Goal: Complete application form

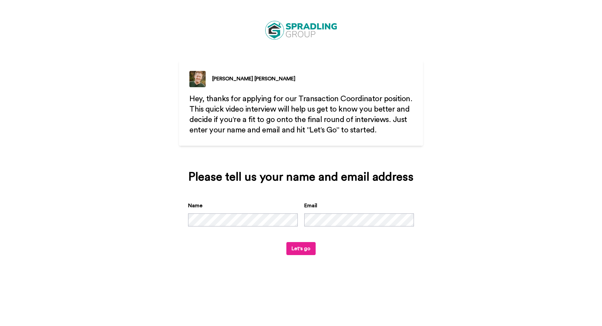
click at [314, 243] on button "Let's go" at bounding box center [300, 248] width 29 height 13
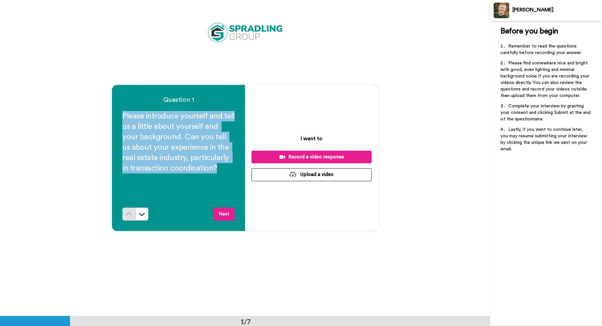
drag, startPoint x: 213, startPoint y: 168, endPoint x: 119, endPoint y: 110, distance: 110.5
click at [119, 110] on div "Question 1 Please introduce yourself and tell us a little about yourself and yo…" at bounding box center [178, 158] width 133 height 146
copy span "Please introduce yourself and tell us a little about yourself and your backgrou…"
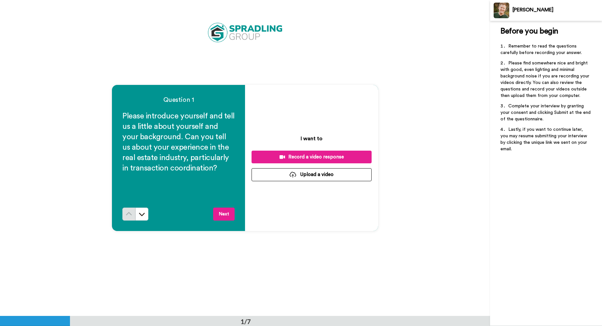
click at [307, 40] on div "Question 1 Please introduce yourself and tell us a little about yourself and yo…" at bounding box center [245, 158] width 490 height 316
click at [325, 156] on div "Record a video response" at bounding box center [312, 157] width 110 height 7
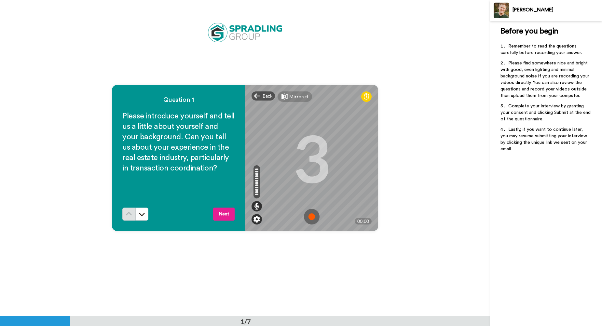
click at [253, 222] on img at bounding box center [256, 219] width 7 height 7
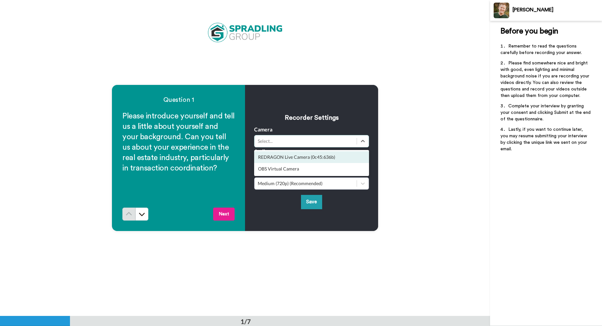
click at [301, 144] on div "Select..." at bounding box center [306, 141] width 96 height 7
click at [295, 158] on div "REDRAGON Live Camera (0c45:636b)" at bounding box center [311, 157] width 115 height 12
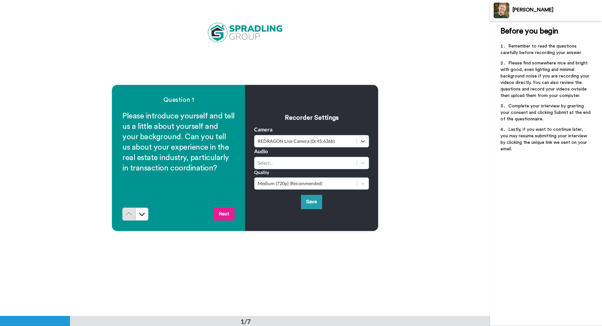
click at [291, 163] on div "Select..." at bounding box center [306, 163] width 96 height 7
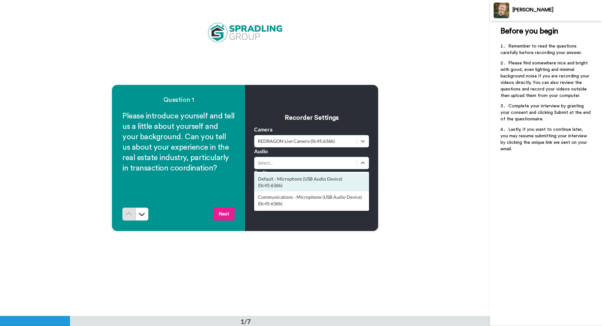
click at [280, 179] on div "Default - Microphone (USB Audio Device) (0c45:636b)" at bounding box center [311, 182] width 115 height 18
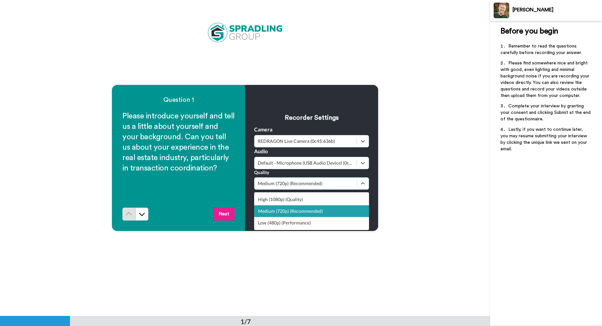
click at [315, 186] on div "Medium (720p) (Recommended)" at bounding box center [306, 183] width 96 height 7
click at [301, 202] on div "High (1080p) (Quality)" at bounding box center [311, 200] width 115 height 12
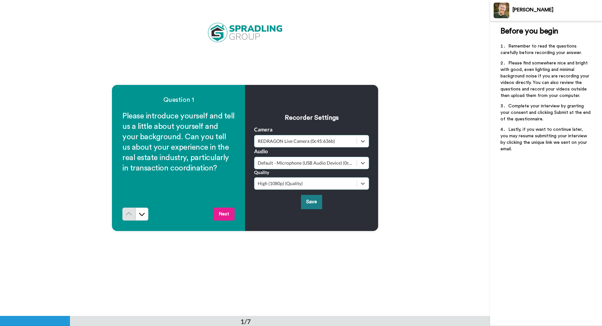
click at [310, 200] on button "Save" at bounding box center [311, 202] width 21 height 14
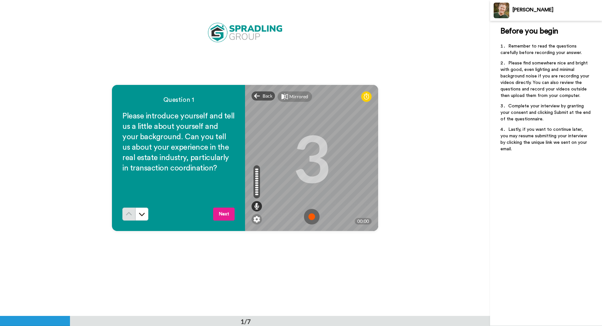
click at [306, 217] on img at bounding box center [312, 217] width 16 height 16
click at [314, 218] on img at bounding box center [312, 217] width 16 height 16
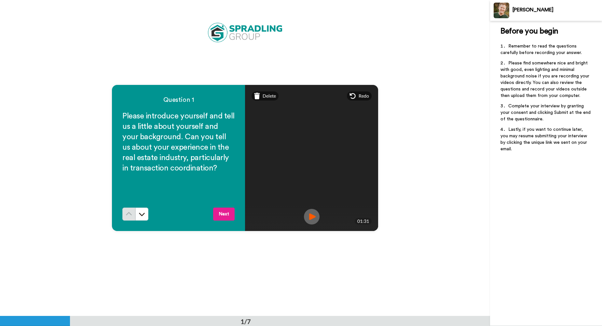
click at [310, 216] on img at bounding box center [312, 217] width 16 height 16
click at [271, 96] on span "Delete" at bounding box center [269, 96] width 13 height 7
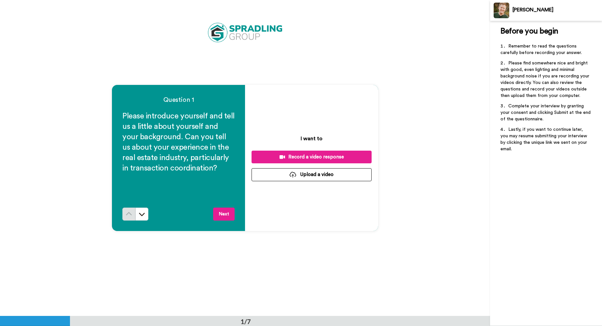
click at [327, 158] on div "Record a video response" at bounding box center [312, 157] width 110 height 7
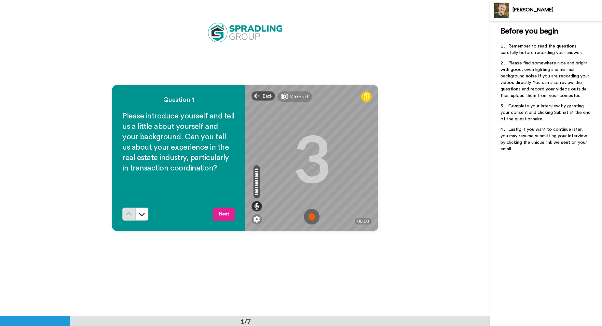
click at [310, 214] on img at bounding box center [312, 217] width 16 height 16
click at [313, 217] on img at bounding box center [312, 217] width 16 height 16
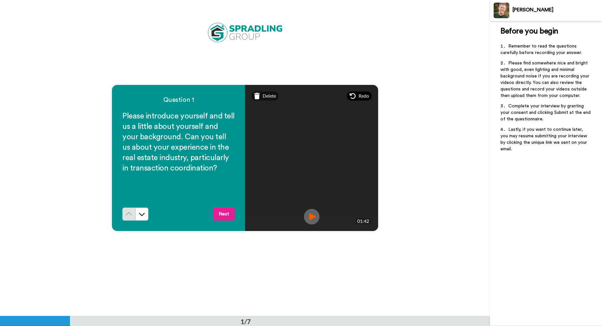
click at [360, 95] on span "Redo" at bounding box center [363, 96] width 10 height 7
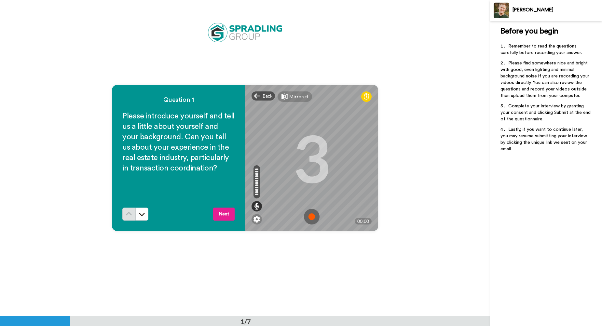
click at [311, 222] on img at bounding box center [312, 217] width 16 height 16
click at [263, 95] on span "Back" at bounding box center [268, 96] width 10 height 7
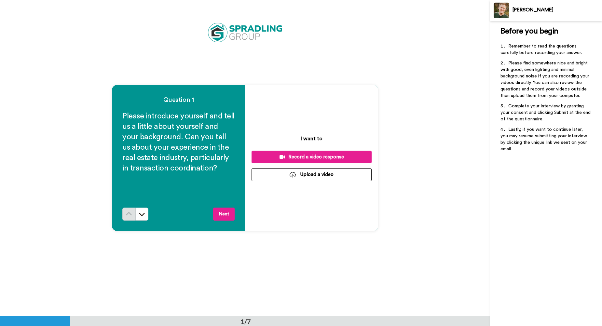
click at [318, 156] on div "Record a video response" at bounding box center [312, 157] width 110 height 7
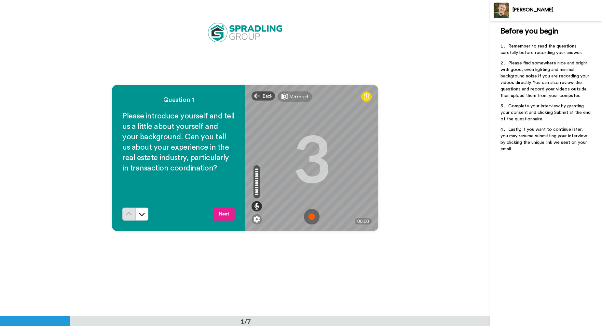
click at [309, 222] on img at bounding box center [312, 217] width 16 height 16
click at [426, 211] on div "Question 1 Please introduce yourself and tell us a little about yourself and yo…" at bounding box center [245, 158] width 490 height 316
click at [269, 99] on span "Back" at bounding box center [268, 96] width 10 height 7
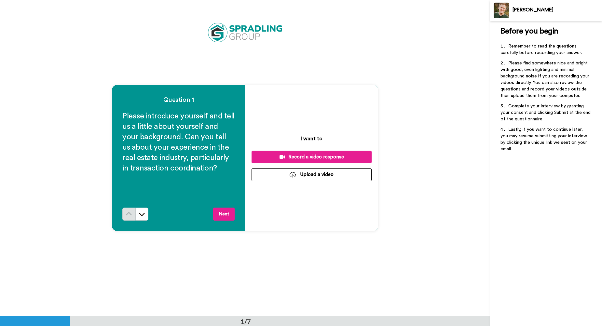
click at [320, 155] on div "Record a video response" at bounding box center [312, 157] width 110 height 7
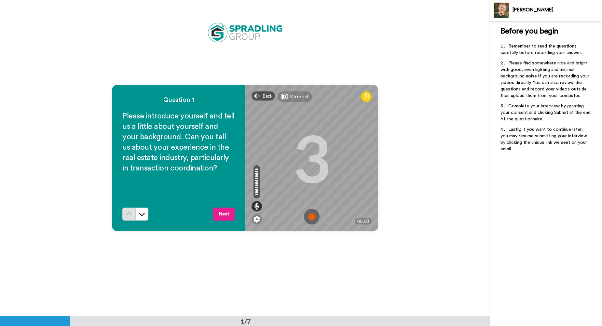
click at [314, 215] on img at bounding box center [312, 217] width 16 height 16
click at [398, 204] on div "Question 1 Please introduce yourself and tell us a little about yourself and yo…" at bounding box center [245, 158] width 490 height 316
click at [264, 94] on span "Back" at bounding box center [268, 96] width 10 height 7
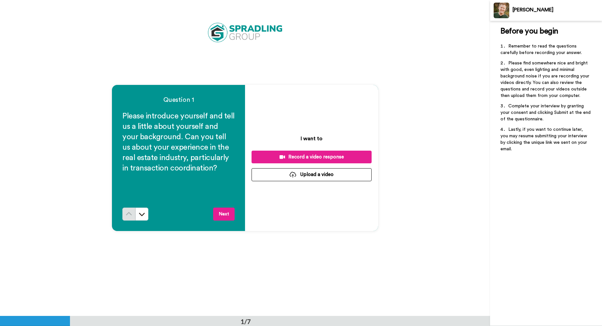
click at [329, 159] on div "Record a video response" at bounding box center [312, 157] width 110 height 7
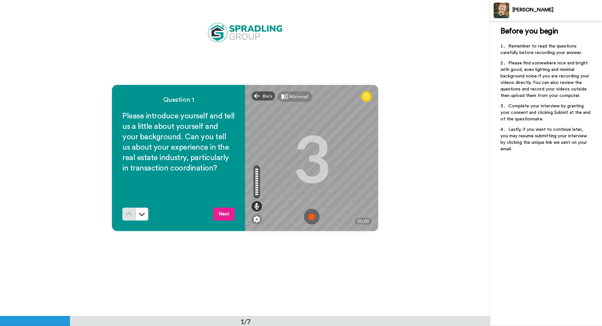
click at [313, 218] on img at bounding box center [312, 217] width 16 height 16
drag, startPoint x: 383, startPoint y: 205, endPoint x: 378, endPoint y: 204, distance: 5.2
click at [383, 205] on div "Question 1 Please introduce yourself and tell us a little about yourself and yo…" at bounding box center [245, 158] width 490 height 316
click at [307, 218] on img at bounding box center [312, 217] width 16 height 16
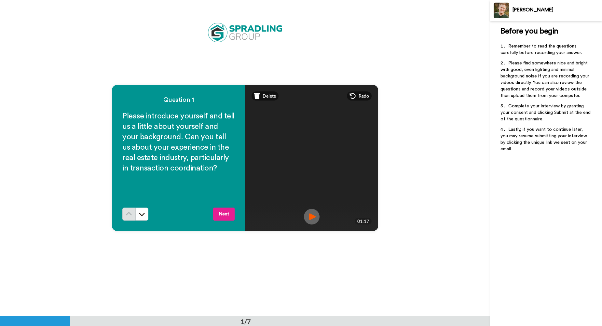
click at [313, 218] on img at bounding box center [312, 217] width 16 height 16
click at [247, 61] on div "Question 1 Please introduce yourself and tell us a little about yourself and yo…" at bounding box center [245, 158] width 490 height 316
click at [314, 210] on img at bounding box center [312, 217] width 16 height 16
click at [220, 212] on button "Next" at bounding box center [223, 214] width 21 height 13
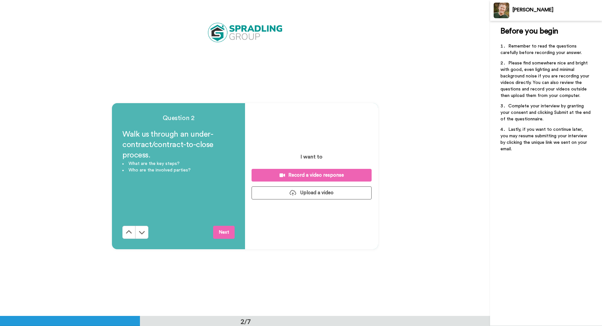
scroll to position [316, 0]
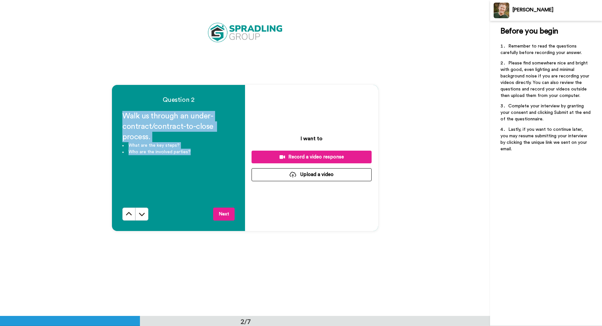
drag, startPoint x: 192, startPoint y: 153, endPoint x: 116, endPoint y: 115, distance: 84.4
click at [116, 115] on div "Question 2 Walk us through an under-contract/contract-to-close process. What ar…" at bounding box center [178, 158] width 133 height 146
copy div "Walk us through an under-contract/contract-to-close process. What are the key s…"
click at [348, 151] on button "Record a video response" at bounding box center [311, 157] width 120 height 13
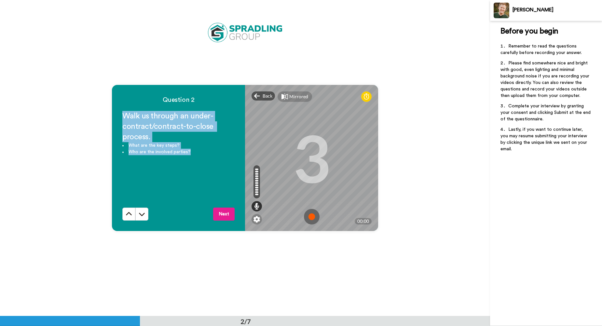
click at [307, 212] on img at bounding box center [312, 217] width 16 height 16
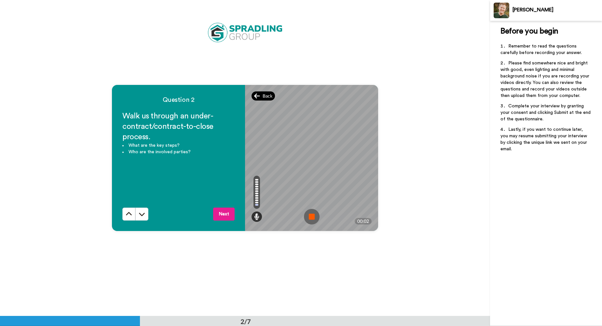
click at [272, 93] on div "Back" at bounding box center [262, 95] width 23 height 9
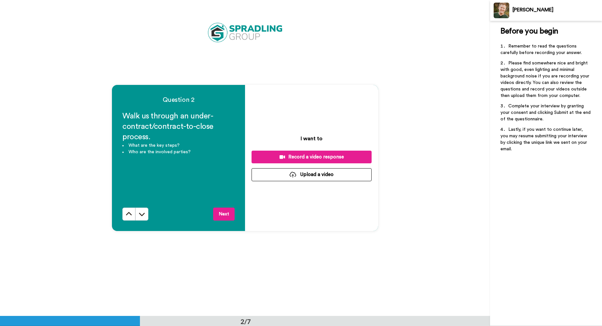
click at [311, 155] on div "Record a video response" at bounding box center [312, 157] width 110 height 7
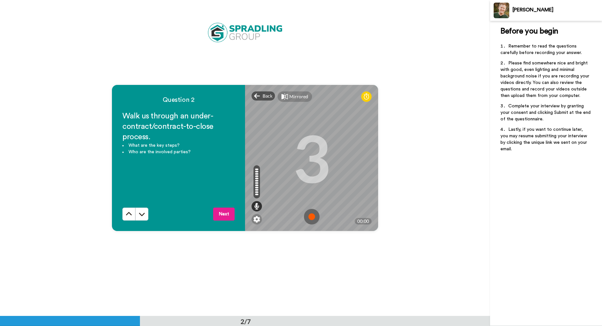
click at [311, 216] on img at bounding box center [312, 217] width 16 height 16
click at [445, 191] on div "Question 2 Walk us through an under-contract/contract-to-close process. What ar…" at bounding box center [245, 158] width 490 height 316
click at [257, 93] on icon at bounding box center [257, 96] width 6 height 7
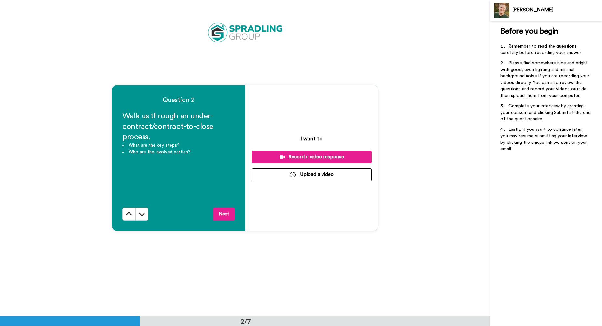
click at [298, 159] on div "Record a video response" at bounding box center [312, 157] width 110 height 7
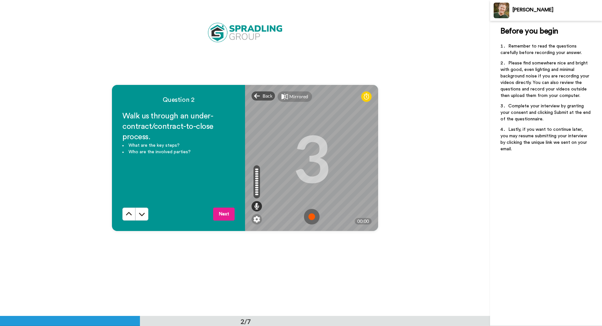
click at [310, 222] on img at bounding box center [312, 217] width 16 height 16
click at [311, 222] on img at bounding box center [312, 217] width 16 height 16
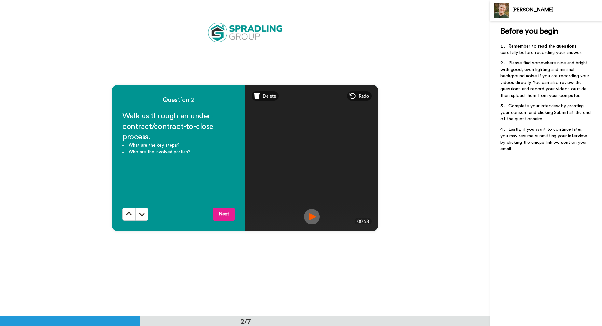
click at [306, 211] on img at bounding box center [312, 217] width 16 height 16
click at [213, 212] on button "Next" at bounding box center [223, 214] width 21 height 13
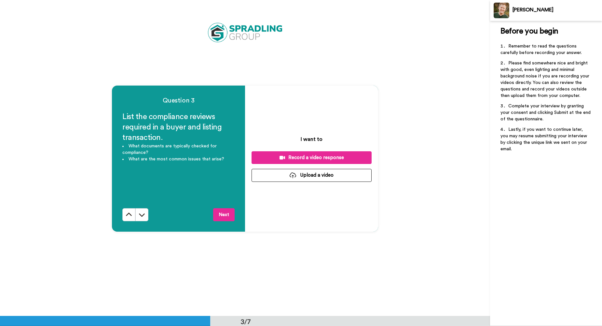
scroll to position [632, 0]
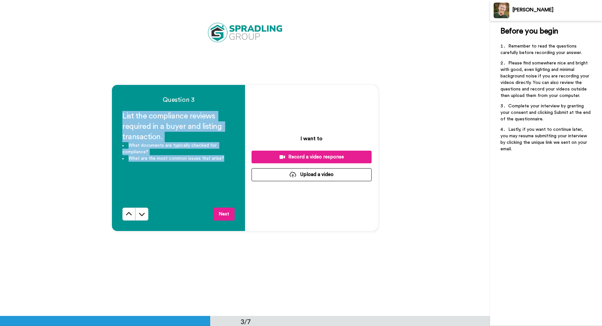
drag, startPoint x: 225, startPoint y: 157, endPoint x: 113, endPoint y: 109, distance: 121.8
click at [113, 109] on div "Question 3 List the compliance reviews required in a buyer and listing transact…" at bounding box center [178, 158] width 133 height 146
copy div "List the compliance reviews required in a buyer and listing transaction. What d…"
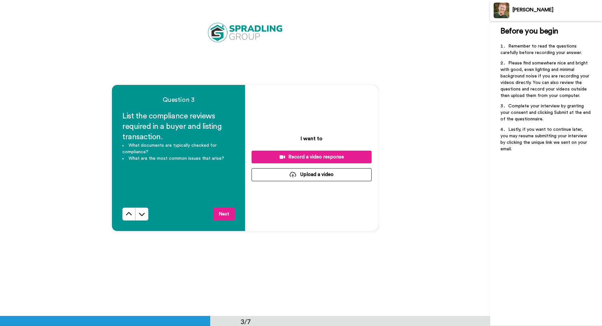
click at [299, 75] on div "Question 3 List the compliance reviews required in a buyer and listing transact…" at bounding box center [245, 158] width 490 height 316
click at [321, 48] on div "Question 3 List the compliance reviews required in a buyer and listing transact…" at bounding box center [245, 158] width 490 height 316
click at [423, 124] on div "Question 3 List the compliance reviews required in a buyer and listing transact…" at bounding box center [245, 158] width 490 height 316
click at [338, 153] on button "Record a video response" at bounding box center [311, 157] width 120 height 13
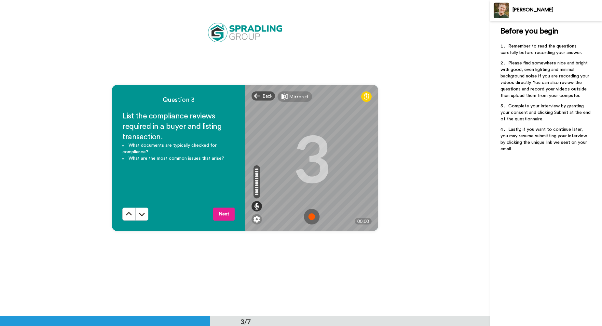
click at [313, 216] on img at bounding box center [312, 217] width 16 height 16
click at [428, 146] on div "Question 3 List the compliance reviews required in a buyer and listing transact…" at bounding box center [245, 158] width 490 height 316
click at [266, 100] on div "Back" at bounding box center [262, 95] width 23 height 9
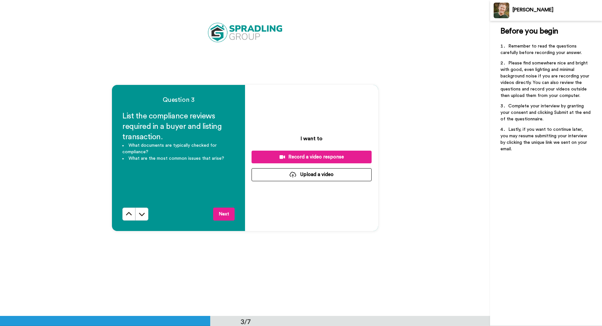
click at [308, 157] on div "Record a video response" at bounding box center [312, 157] width 110 height 7
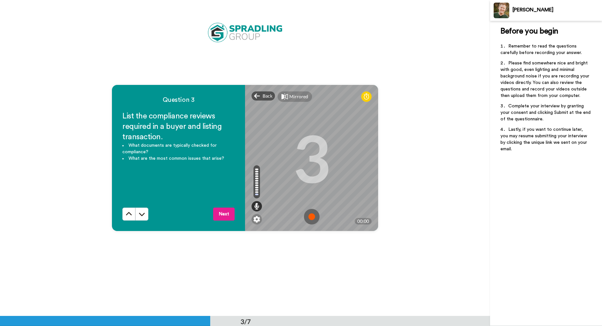
click at [310, 219] on img at bounding box center [312, 217] width 16 height 16
click at [415, 142] on div "Question 3 List the compliance reviews required in a buyer and listing transact…" at bounding box center [245, 158] width 490 height 316
click at [264, 100] on div "Back" at bounding box center [262, 95] width 23 height 9
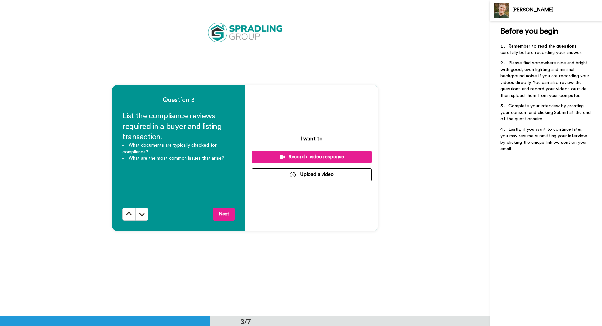
click at [315, 151] on button "Record a video response" at bounding box center [311, 157] width 120 height 13
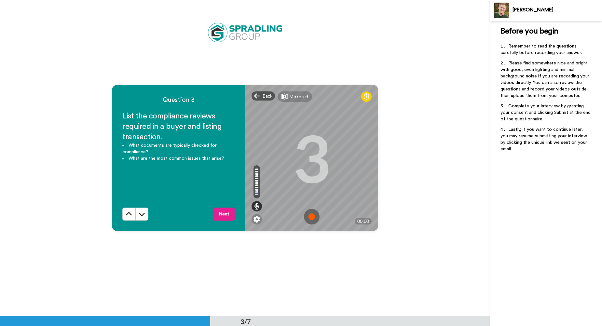
click at [313, 215] on img at bounding box center [312, 217] width 16 height 16
click at [366, 40] on div "Question 3 List the compliance reviews required in a buyer and listing transact…" at bounding box center [245, 158] width 490 height 316
click at [259, 95] on div "Back" at bounding box center [262, 95] width 23 height 9
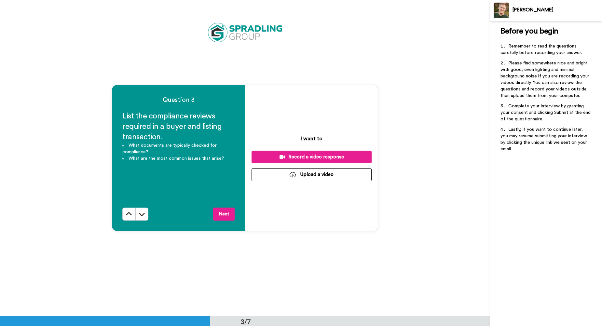
click at [318, 153] on button "Record a video response" at bounding box center [311, 157] width 120 height 13
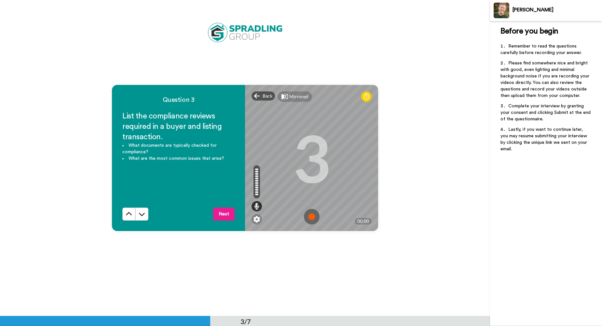
click at [311, 220] on img at bounding box center [312, 217] width 16 height 16
drag, startPoint x: 410, startPoint y: 164, endPoint x: 380, endPoint y: 155, distance: 30.5
click at [409, 164] on div "Question 3 List the compliance reviews required in a buyer and listing transact…" at bounding box center [245, 158] width 490 height 316
click at [259, 95] on div "Back" at bounding box center [262, 95] width 23 height 9
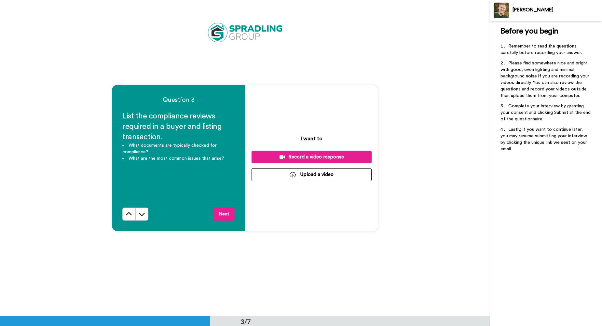
click at [328, 156] on div "Record a video response" at bounding box center [312, 157] width 110 height 7
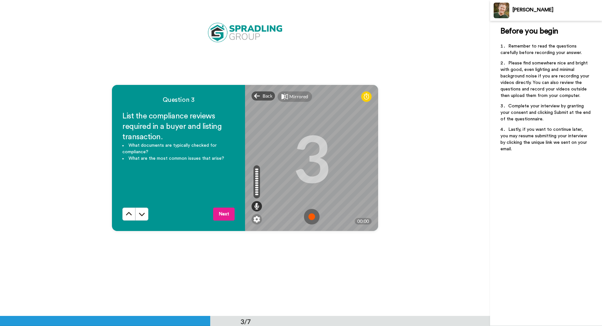
click at [308, 217] on img at bounding box center [312, 217] width 16 height 16
click at [307, 213] on img at bounding box center [312, 217] width 16 height 16
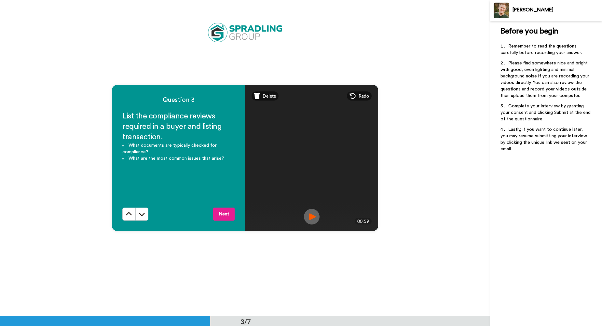
click at [225, 213] on button "Next" at bounding box center [223, 214] width 21 height 13
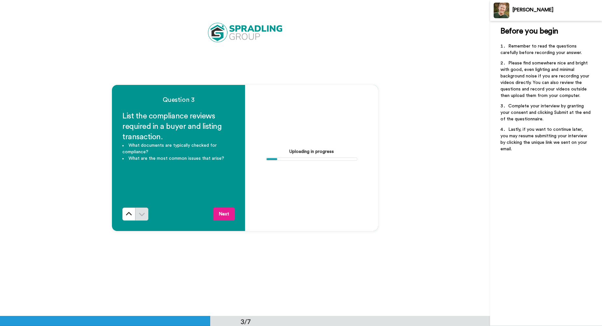
click at [327, 197] on div "Uploading in progress" at bounding box center [311, 158] width 133 height 146
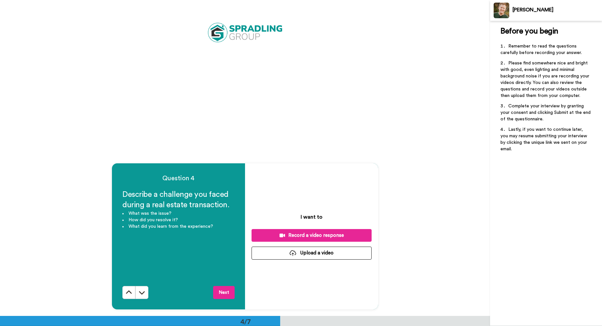
scroll to position [957, 0]
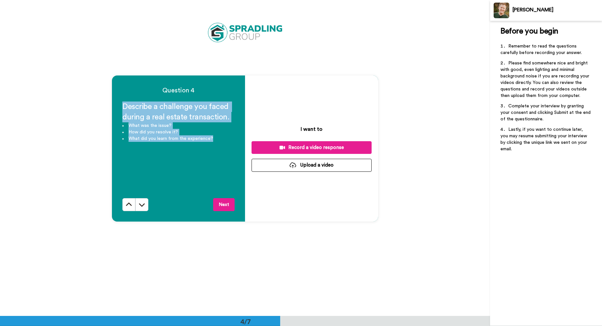
drag, startPoint x: 203, startPoint y: 137, endPoint x: 112, endPoint y: 106, distance: 96.4
click at [112, 106] on div "Question 4 Describe a challenge you faced during a real estate transaction. Wha…" at bounding box center [178, 148] width 133 height 146
copy div "Describe a challenge you faced during a real estate transaction. What was the i…"
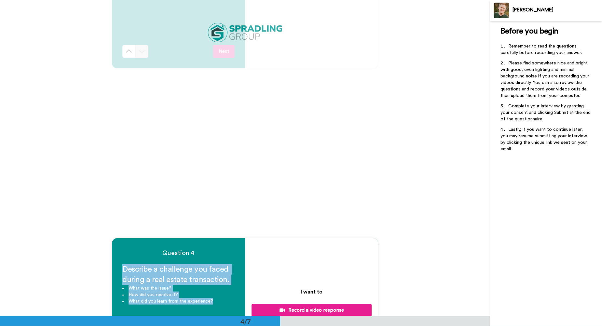
scroll to position [697, 0]
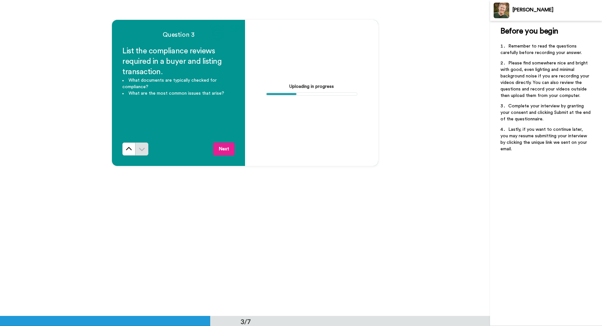
click at [340, 185] on div "Question 3 List the compliance reviews required in a buyer and listing transact…" at bounding box center [245, 93] width 490 height 316
click at [397, 158] on div "Question 3 List the compliance reviews required in a buyer and listing transact…" at bounding box center [245, 93] width 490 height 316
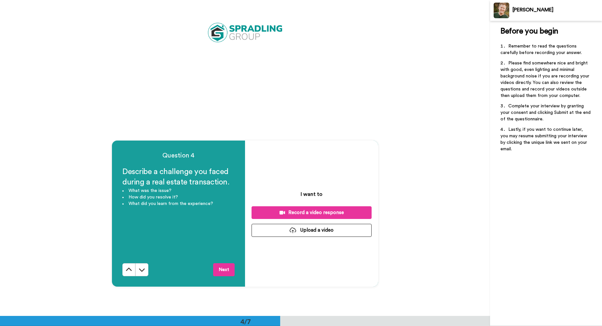
scroll to position [990, 0]
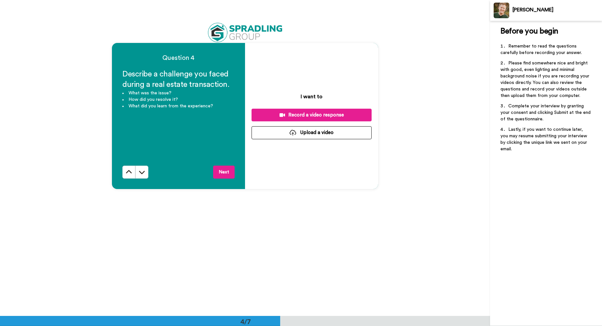
click at [367, 112] on button "Record a video response" at bounding box center [311, 115] width 120 height 13
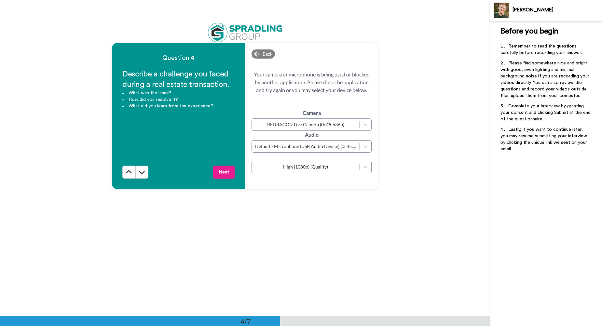
click at [328, 183] on div "Camera REDRAGON Live Camera (0c45:636b) Audio Default - Microphone (USB Audio D…" at bounding box center [311, 139] width 120 height 91
click at [263, 54] on span "Back" at bounding box center [268, 54] width 10 height 7
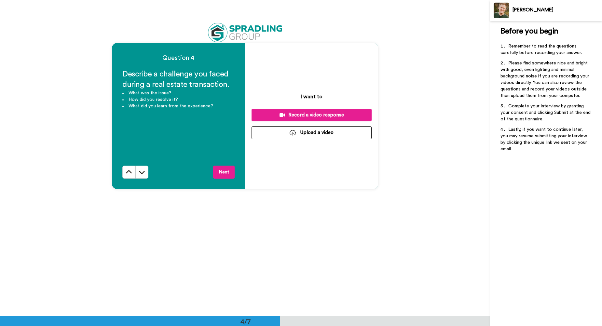
click at [301, 114] on div "Record a video response" at bounding box center [312, 115] width 110 height 7
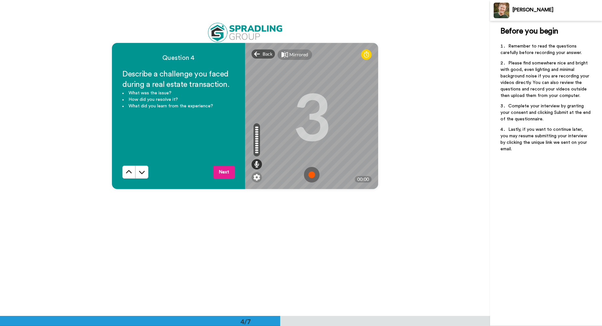
click at [311, 263] on div "Question 4 Describe a challenge you faced during a real estate transaction. Wha…" at bounding box center [245, 116] width 490 height 316
click at [265, 56] on span "Back" at bounding box center [268, 54] width 10 height 7
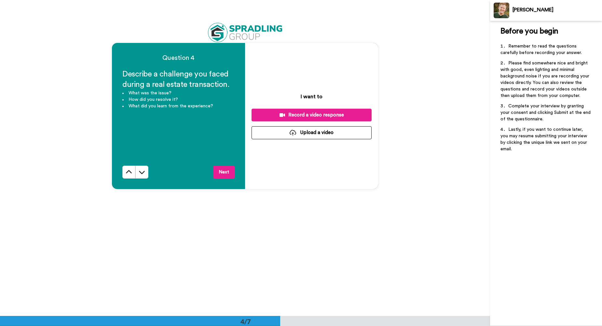
click at [325, 113] on div "Record a video response" at bounding box center [312, 115] width 110 height 7
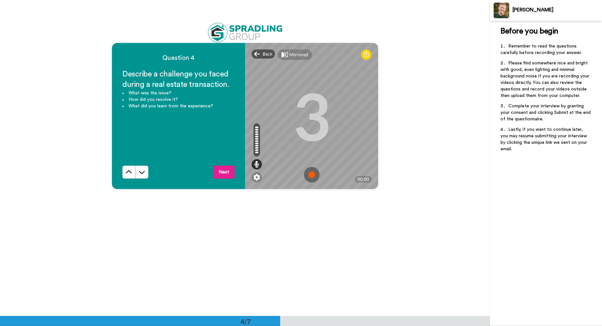
click at [310, 176] on img at bounding box center [312, 175] width 16 height 16
click at [259, 56] on div "Back" at bounding box center [262, 53] width 23 height 9
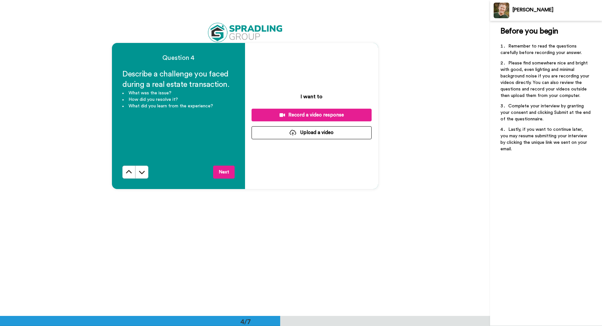
click at [315, 108] on div "I want to Record a video response Upload a video" at bounding box center [311, 116] width 133 height 146
click at [315, 116] on div "Record a video response" at bounding box center [312, 115] width 110 height 7
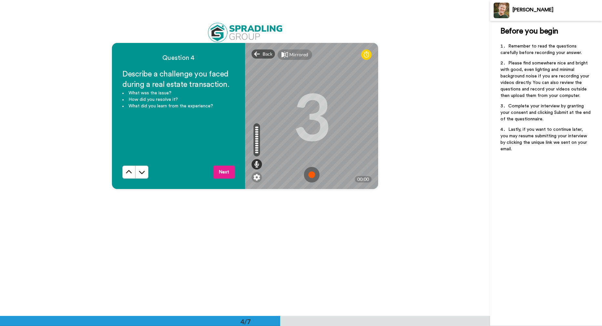
click at [305, 175] on img at bounding box center [312, 175] width 16 height 16
drag, startPoint x: 272, startPoint y: 203, endPoint x: 243, endPoint y: 107, distance: 101.0
click at [272, 202] on div "Question 4 Describe a challenge you faced during a real estate transaction. Wha…" at bounding box center [245, 116] width 490 height 316
click at [263, 54] on span "Back" at bounding box center [268, 54] width 10 height 7
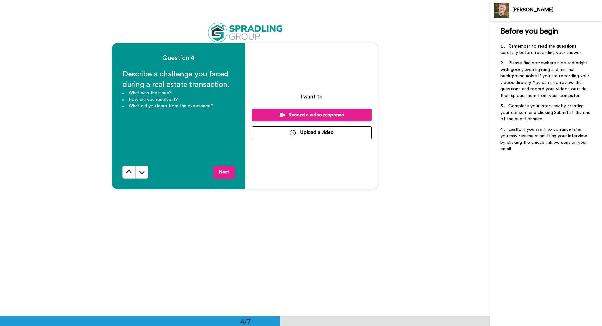
click at [312, 104] on div "I want to Record a video response Upload a video" at bounding box center [311, 116] width 133 height 146
click at [315, 118] on div "Record a video response" at bounding box center [312, 115] width 110 height 7
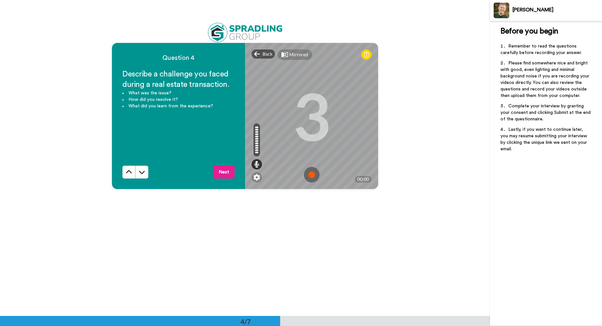
click at [316, 176] on img at bounding box center [312, 175] width 16 height 16
click at [378, 204] on div "Question 4 Describe a challenge you faced during a real estate transaction. Wha…" at bounding box center [245, 116] width 490 height 316
click at [267, 53] on span "Back" at bounding box center [268, 54] width 10 height 7
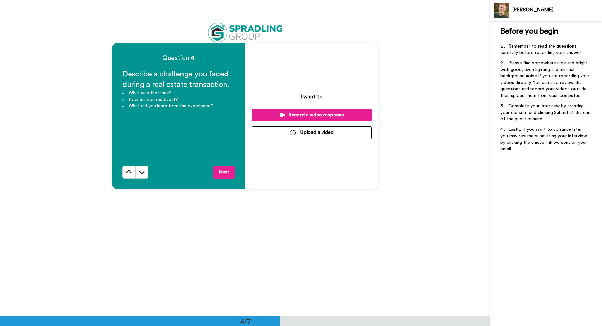
click at [315, 116] on div "Record a video response" at bounding box center [312, 115] width 110 height 7
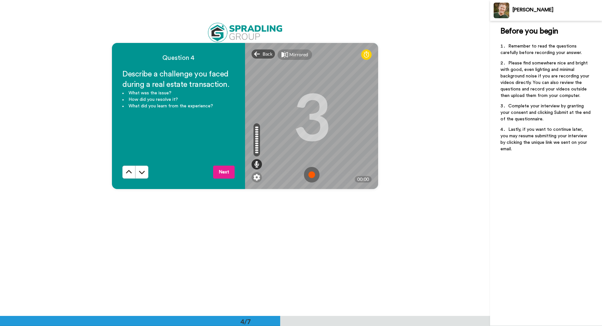
click at [309, 177] on img at bounding box center [312, 175] width 16 height 16
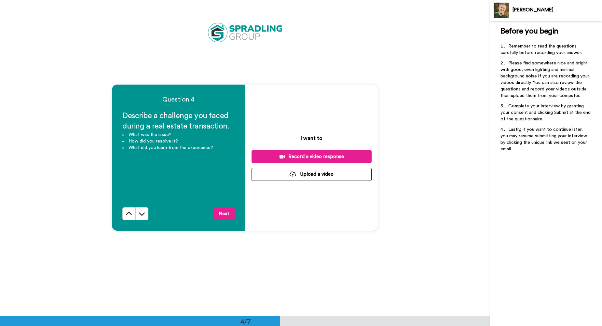
scroll to position [948, 0]
click at [410, 165] on div "Question 4 Describe a challenge you faced during a real estate transaction. Wha…" at bounding box center [245, 158] width 490 height 316
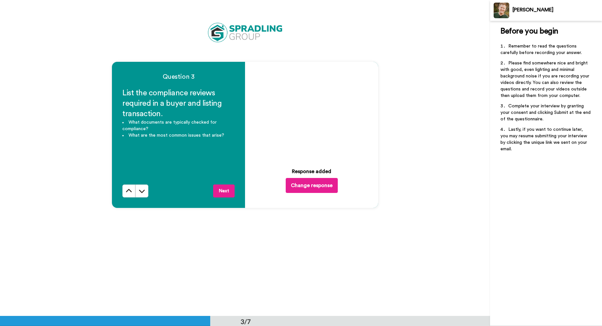
scroll to position [687, 0]
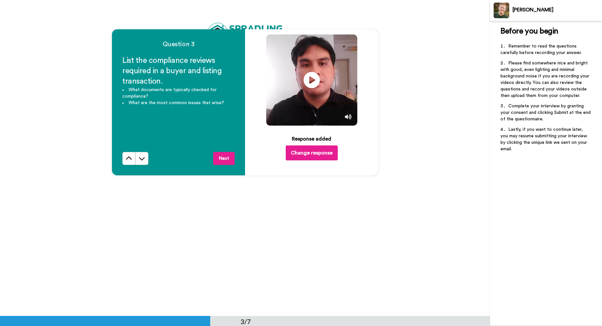
click at [228, 155] on button "Next" at bounding box center [223, 158] width 21 height 13
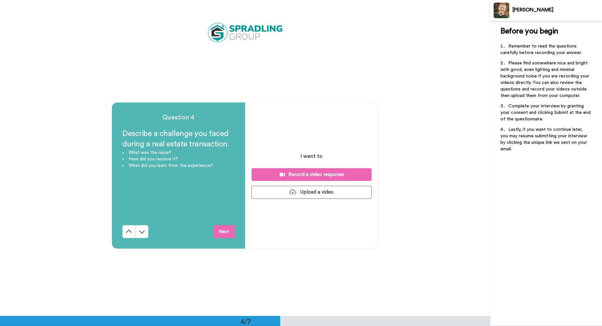
scroll to position [948, 0]
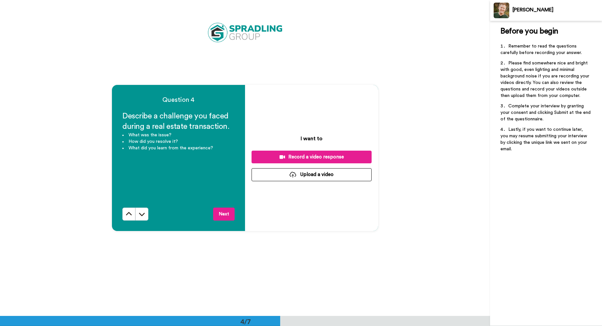
click at [297, 156] on div "Record a video response" at bounding box center [312, 157] width 110 height 7
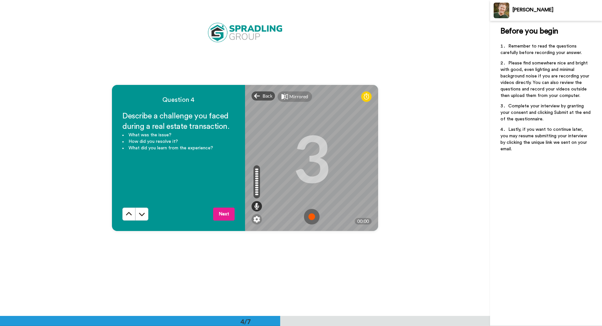
click at [305, 209] on img at bounding box center [312, 217] width 16 height 16
click at [304, 219] on img at bounding box center [312, 217] width 16 height 16
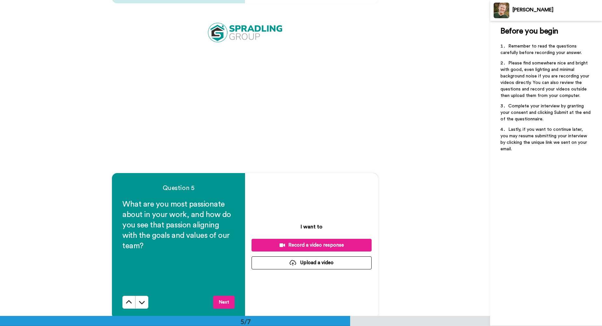
scroll to position [1240, 0]
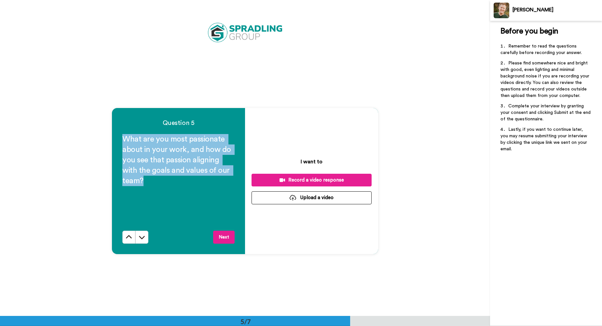
drag, startPoint x: 151, startPoint y: 182, endPoint x: 109, endPoint y: 140, distance: 60.3
click at [109, 140] on div "Question 5 What are you most passionate about in your work, and how do you see …" at bounding box center [245, 181] width 490 height 316
copy span "What are you most passionate about in your work, and how do you see that passio…"
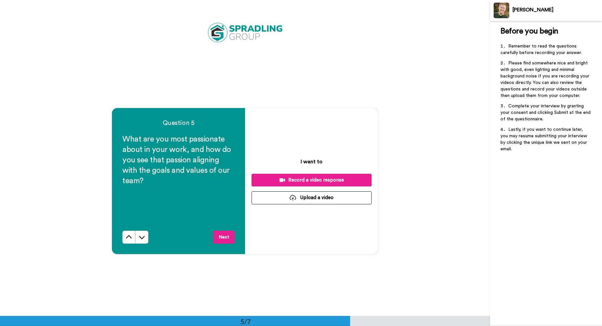
click at [309, 85] on div "Question 5 What are you most passionate about in your work, and how do you see …" at bounding box center [245, 181] width 490 height 316
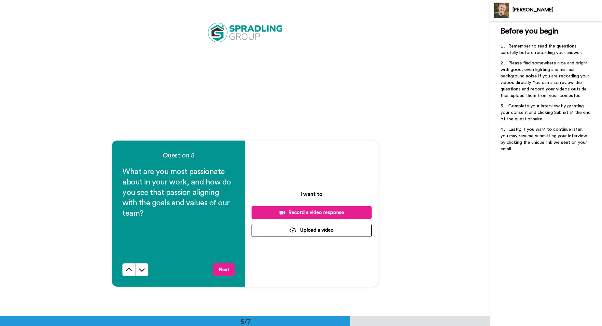
click at [391, 143] on div "Question 5 What are you most passionate about in your work, and how do you see …" at bounding box center [245, 214] width 490 height 316
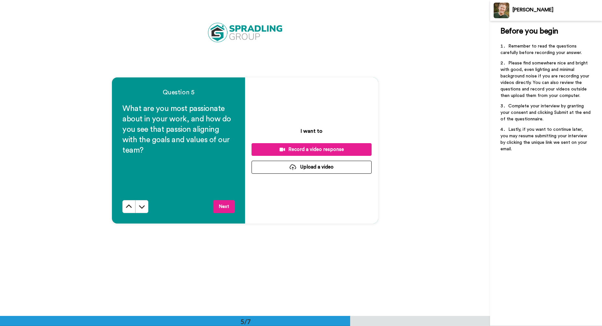
scroll to position [1273, 0]
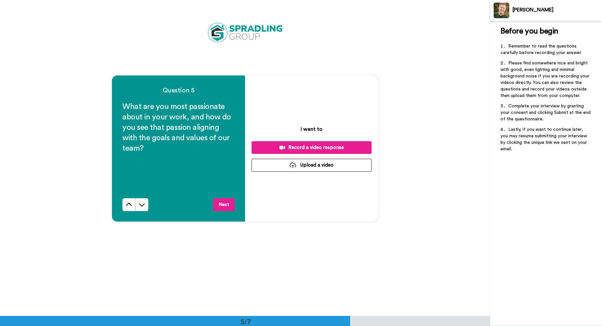
click at [329, 195] on div "I want to Record a video response Upload a video" at bounding box center [311, 148] width 133 height 146
click at [329, 145] on div "Record a video response" at bounding box center [312, 147] width 110 height 7
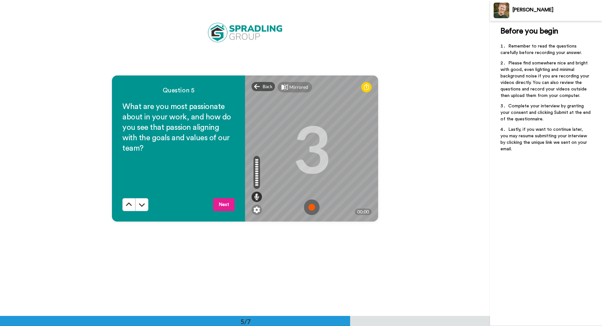
click at [304, 207] on img at bounding box center [312, 207] width 16 height 16
click at [311, 201] on img at bounding box center [312, 207] width 16 height 16
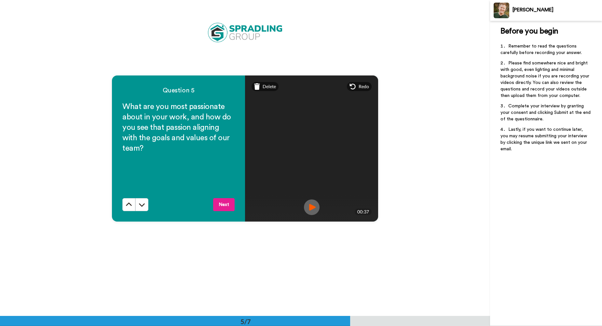
click at [307, 203] on img at bounding box center [312, 207] width 16 height 16
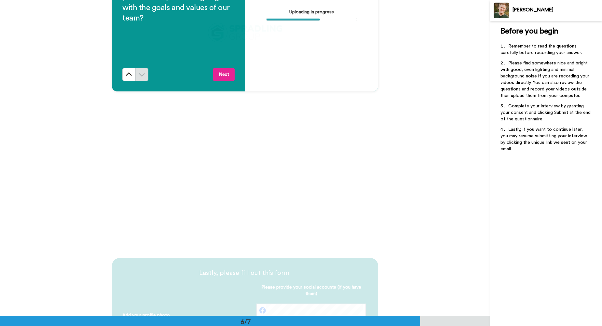
scroll to position [1533, 0]
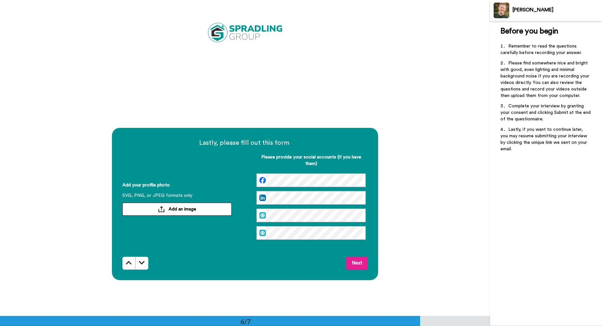
click at [219, 212] on button "Add an image" at bounding box center [176, 209] width 109 height 13
click at [412, 194] on div "Lastly, please fill out this form Add your profile photo SVG, PNG, or JPEG form…" at bounding box center [245, 204] width 490 height 316
click at [427, 205] on div "Lastly, please fill out this form Add your profile photo SVG, PNG, or JPEG form…" at bounding box center [245, 204] width 490 height 316
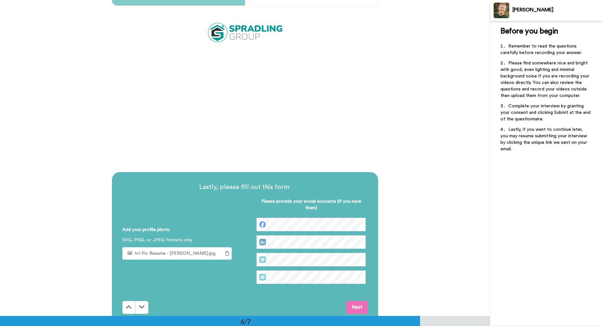
scroll to position [1501, 0]
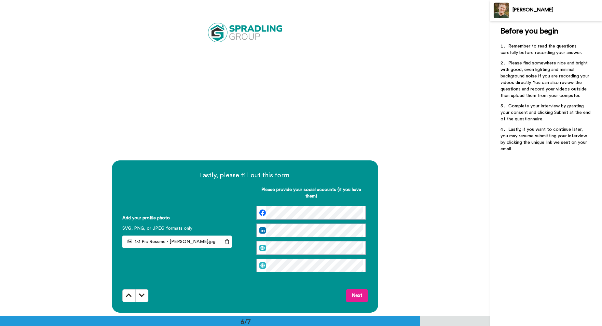
click at [296, 206] on span "Please provide your social accounts (if you have them)" at bounding box center [310, 196] width 109 height 20
click at [411, 215] on div "Lastly, please fill out this form Add your profile photo SVG, PNG, or JPEG form…" at bounding box center [245, 237] width 490 height 316
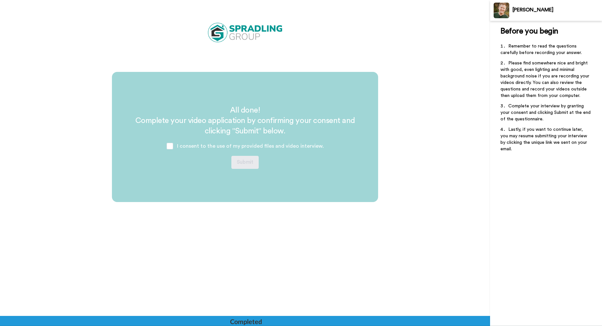
scroll to position [1826, 0]
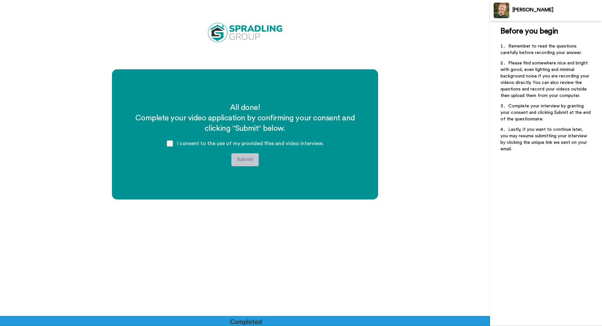
click at [171, 142] on span at bounding box center [170, 143] width 7 height 7
click at [261, 204] on div "All done! Complete your video application by confirming your consent and clicki…" at bounding box center [245, 227] width 490 height 316
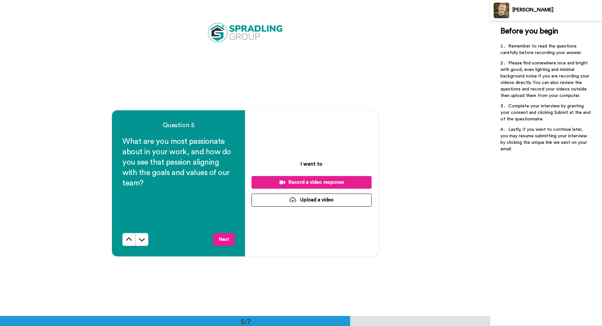
scroll to position [1236, 0]
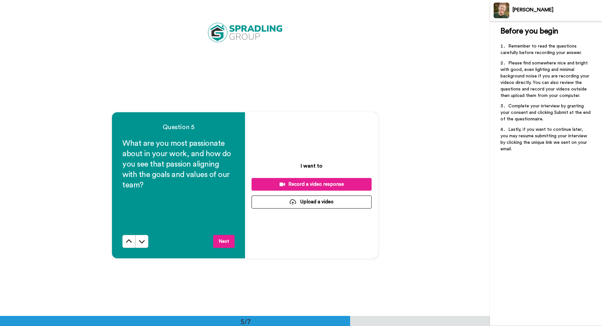
click at [320, 182] on div "Record a video response" at bounding box center [312, 184] width 110 height 7
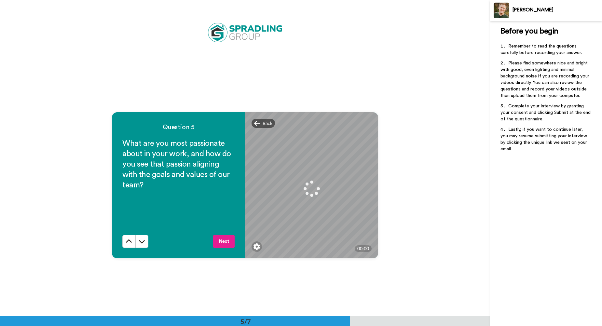
click at [416, 210] on div "Question 5 What are you most passionate about in your work, and how do you see …" at bounding box center [245, 185] width 490 height 316
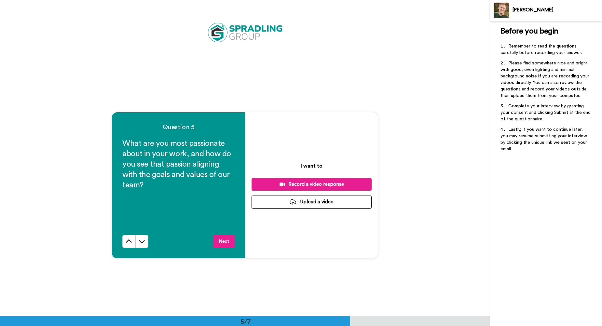
click at [325, 186] on div "Record a video response" at bounding box center [312, 184] width 110 height 7
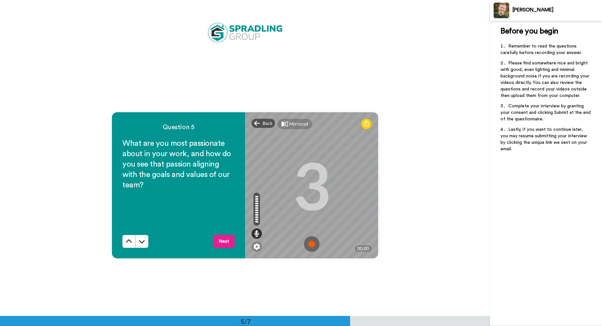
click at [306, 240] on img at bounding box center [312, 244] width 16 height 16
click at [251, 123] on div "Back" at bounding box center [262, 123] width 23 height 9
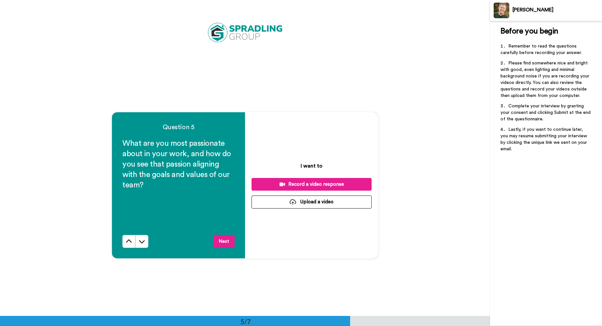
click at [315, 180] on button "Record a video response" at bounding box center [311, 184] width 120 height 13
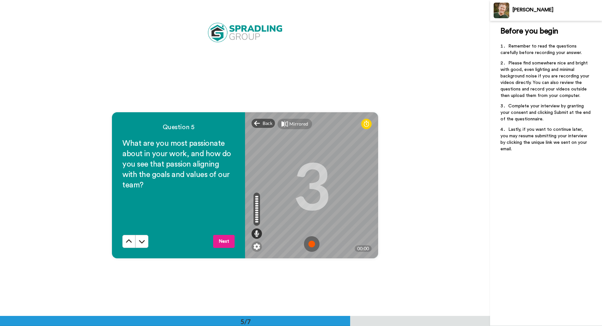
click at [309, 239] on img at bounding box center [312, 244] width 16 height 16
click at [254, 124] on icon at bounding box center [257, 123] width 6 height 5
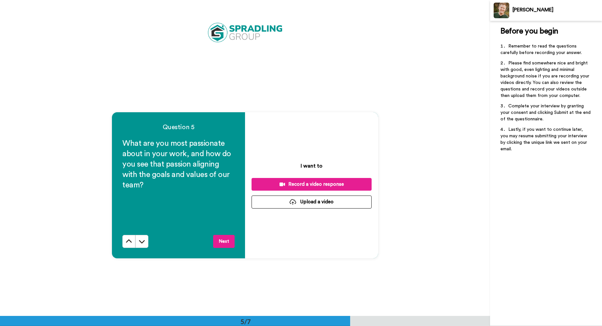
click at [322, 175] on div "I want to Record a video response Upload a video" at bounding box center [311, 185] width 133 height 146
click at [324, 191] on div "I want to Record a video response Upload a video" at bounding box center [311, 185] width 133 height 146
click at [323, 187] on div "Record a video response" at bounding box center [312, 184] width 110 height 7
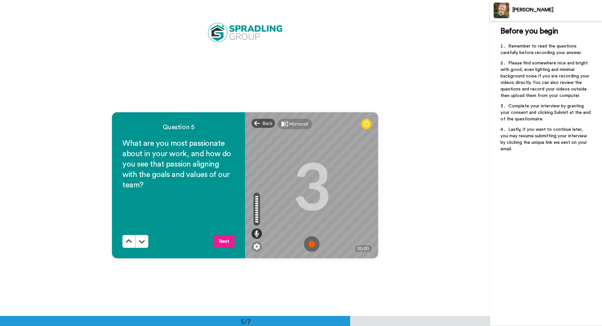
click at [307, 247] on img at bounding box center [312, 244] width 16 height 16
click at [424, 62] on div "Question 5 What are you most passionate about in your work, and how do you see …" at bounding box center [245, 185] width 490 height 316
click at [268, 122] on span "Back" at bounding box center [268, 123] width 10 height 7
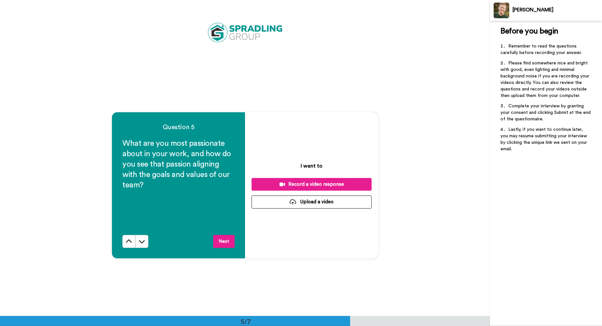
click at [312, 182] on div "Record a video response" at bounding box center [312, 184] width 110 height 7
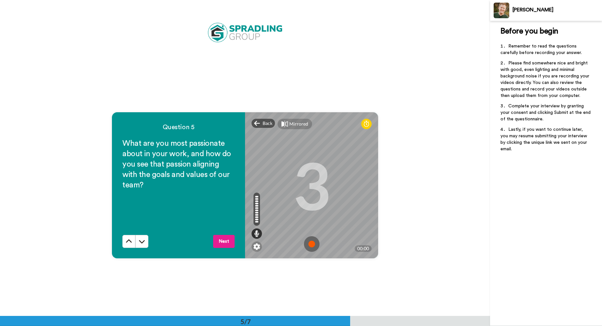
click at [316, 244] on img at bounding box center [312, 244] width 16 height 16
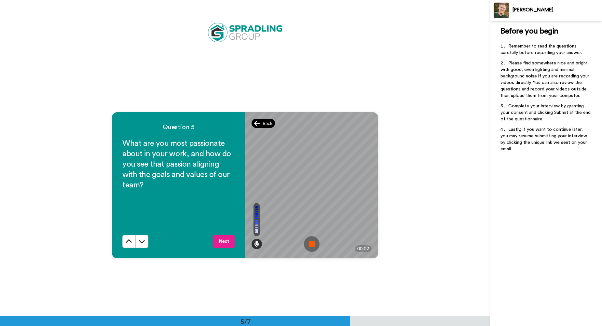
click at [256, 123] on icon at bounding box center [257, 123] width 6 height 5
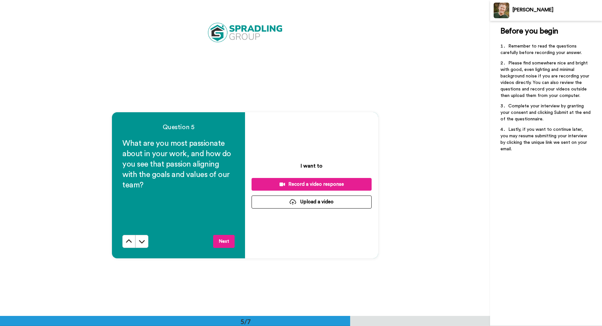
click at [309, 178] on button "Record a video response" at bounding box center [311, 184] width 120 height 13
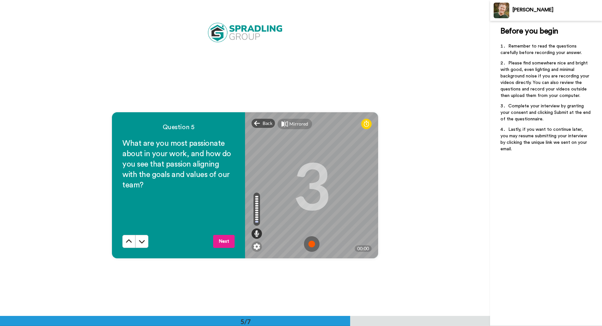
click at [312, 243] on img at bounding box center [312, 244] width 16 height 16
click at [312, 238] on img at bounding box center [312, 244] width 16 height 16
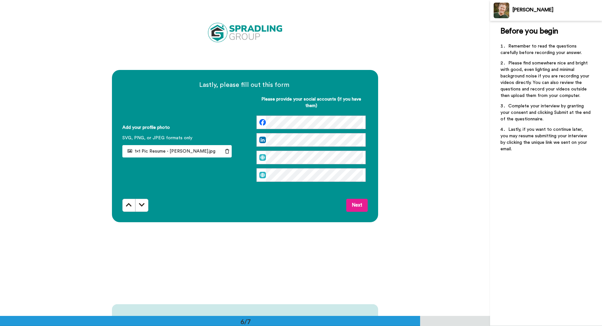
scroll to position [1627, 0]
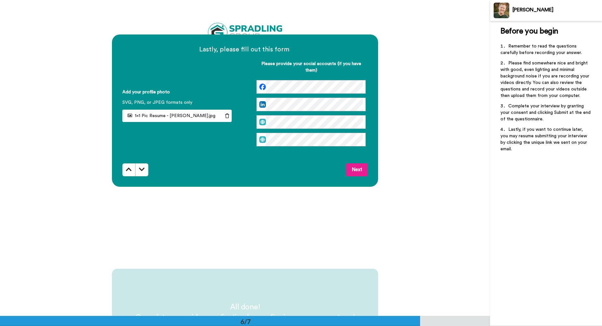
click at [356, 172] on button "Next" at bounding box center [356, 169] width 21 height 13
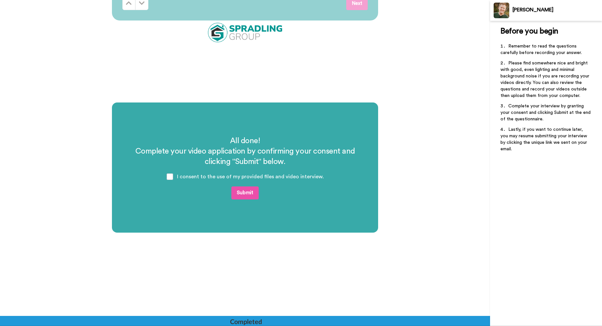
scroll to position [1803, 0]
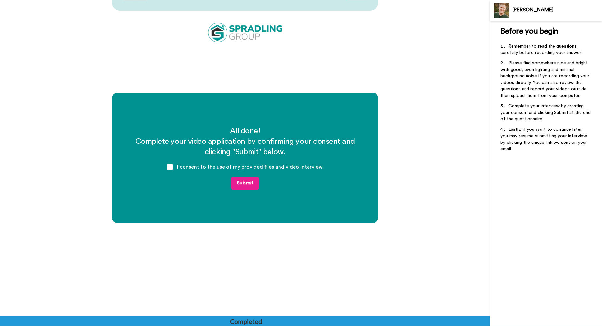
click at [241, 177] on button "Submit" at bounding box center [244, 183] width 27 height 13
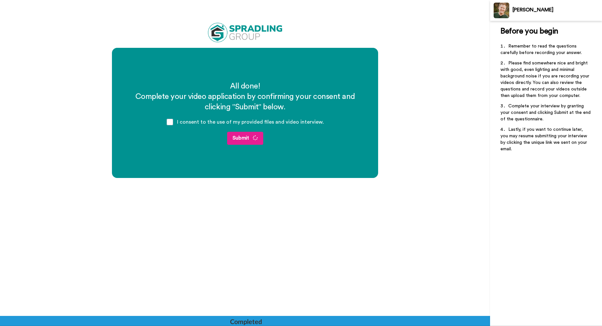
scroll to position [1895, 0]
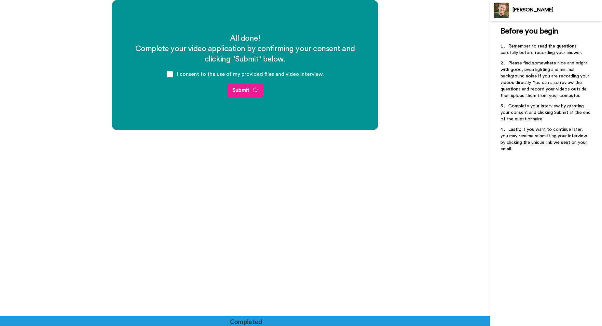
click at [243, 89] on button "Submit" at bounding box center [245, 90] width 36 height 13
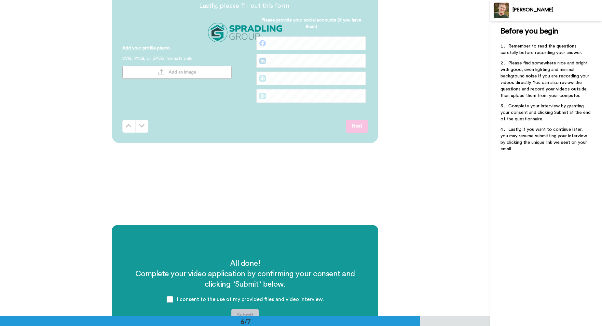
scroll to position [1627, 0]
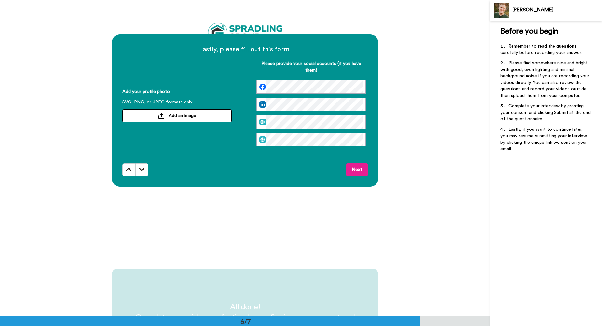
click at [186, 118] on span "Add an image" at bounding box center [183, 116] width 28 height 7
click at [303, 112] on div at bounding box center [310, 107] width 109 height 18
click at [447, 185] on div "Lastly, please fill out this form Add your profile photo SVG, PNG, or JPEG form…" at bounding box center [245, 111] width 490 height 316
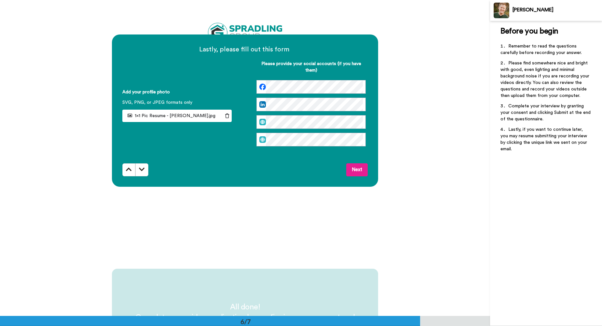
scroll to position [0, 0]
click at [204, 113] on div "1x1 Pic Resume - [PERSON_NAME].jpg" at bounding box center [172, 116] width 100 height 12
click at [165, 112] on div "1x1 Pic Resume - [PERSON_NAME].jpg" at bounding box center [172, 116] width 100 height 12
click at [224, 117] on icon at bounding box center [227, 116] width 9 height 5
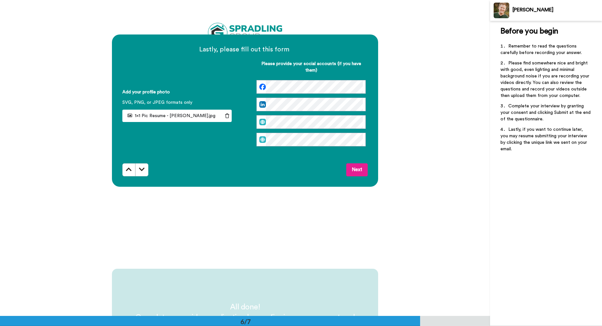
click at [399, 175] on div "Lastly, please fill out this form Add your profile photo SVG, PNG, or JPEG form…" at bounding box center [245, 111] width 490 height 316
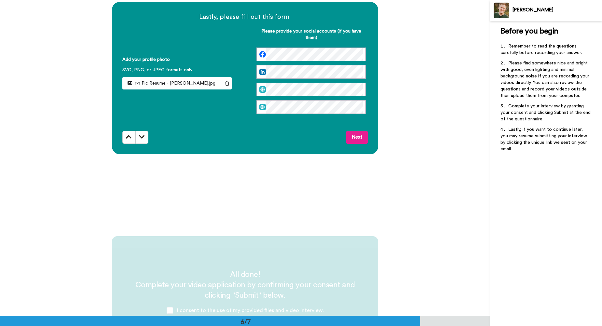
click at [360, 135] on button "Next" at bounding box center [356, 137] width 21 height 13
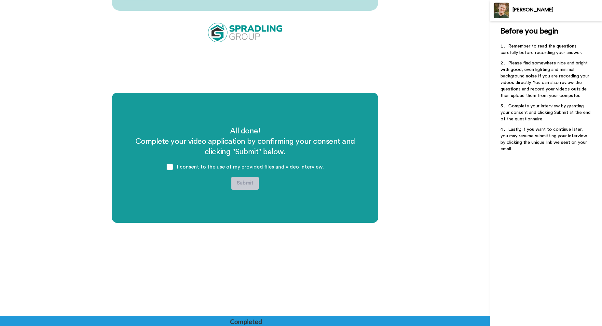
scroll to position [1803, 0]
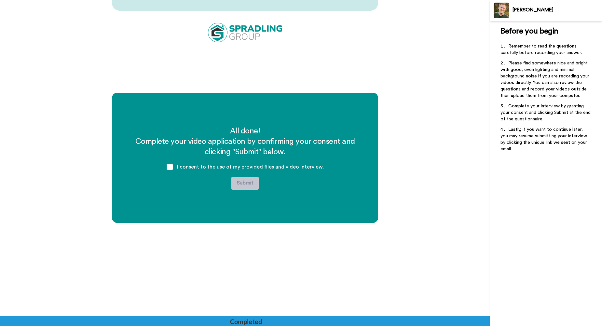
drag, startPoint x: 167, startPoint y: 166, endPoint x: 167, endPoint y: 169, distance: 3.3
click at [167, 168] on div "I consent to the use of my provided files and video interview." at bounding box center [245, 167] width 168 height 20
click at [170, 169] on span at bounding box center [170, 167] width 7 height 7
click at [244, 181] on button "Submit" at bounding box center [244, 183] width 27 height 13
click at [245, 183] on button "Submit" at bounding box center [244, 183] width 27 height 13
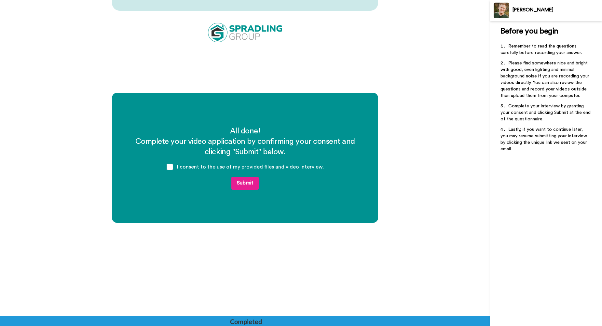
click at [245, 183] on button "Submit" at bounding box center [244, 183] width 27 height 13
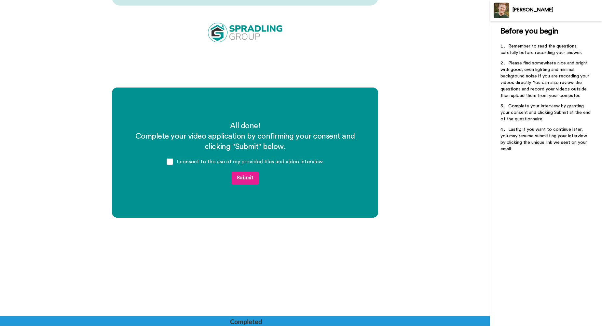
scroll to position [1895, 0]
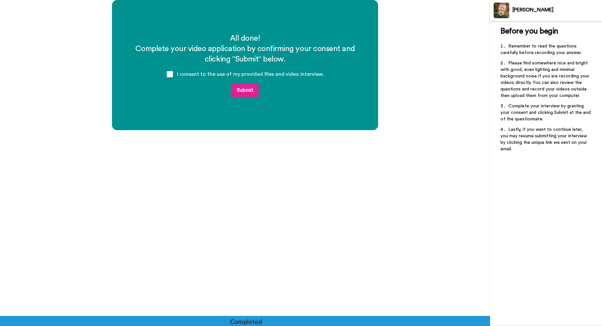
click at [246, 92] on button "Submit" at bounding box center [244, 90] width 27 height 13
click at [303, 201] on div "All done! Complete your video application by confirming your consent and clicki…" at bounding box center [245, 158] width 490 height 316
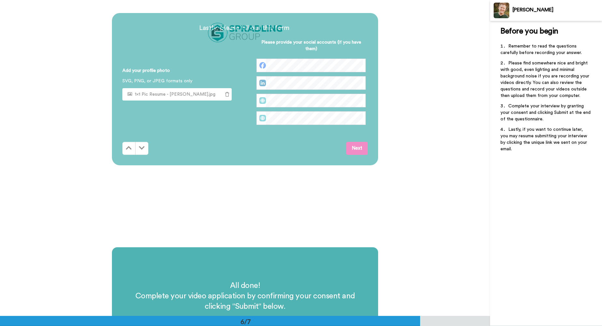
scroll to position [1602, 0]
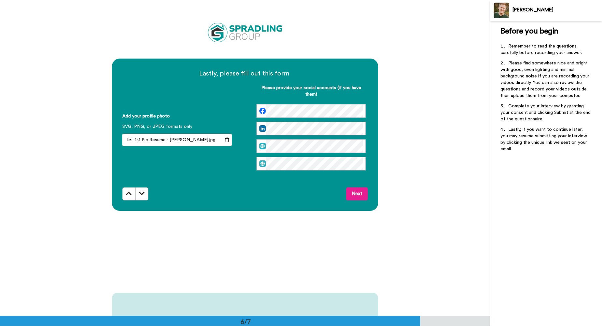
click at [351, 195] on button "Next" at bounding box center [356, 193] width 21 height 13
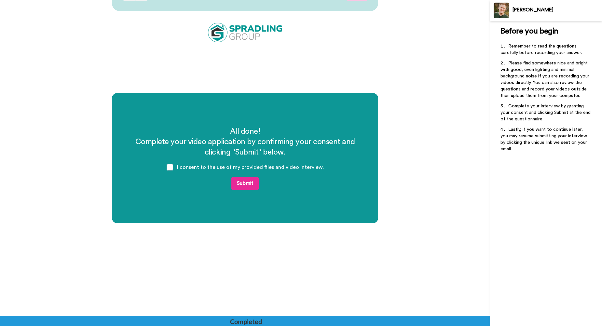
scroll to position [1803, 0]
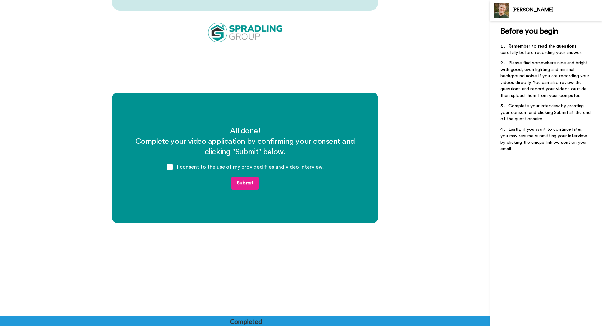
click at [246, 185] on button "Submit" at bounding box center [244, 183] width 27 height 13
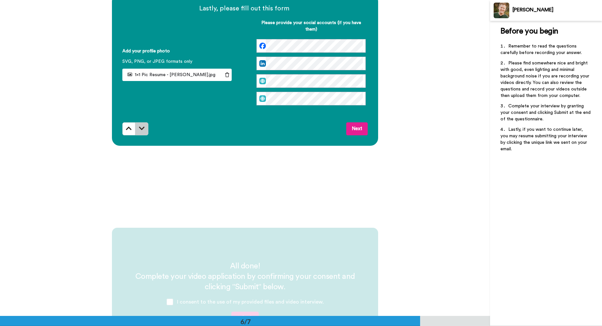
click at [142, 128] on icon at bounding box center [142, 128] width 6 height 7
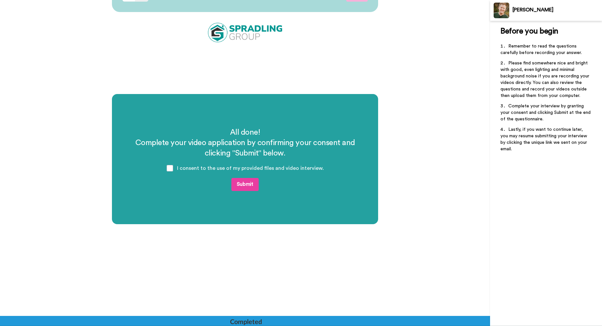
scroll to position [1803, 0]
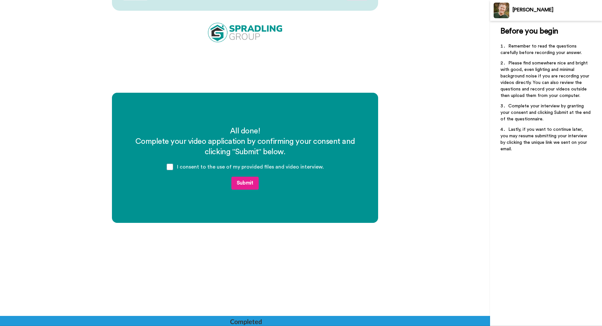
drag, startPoint x: 233, startPoint y: 180, endPoint x: 234, endPoint y: 183, distance: 3.3
click at [234, 182] on button "Submit" at bounding box center [244, 183] width 27 height 13
click at [234, 183] on button "Submit" at bounding box center [244, 183] width 27 height 13
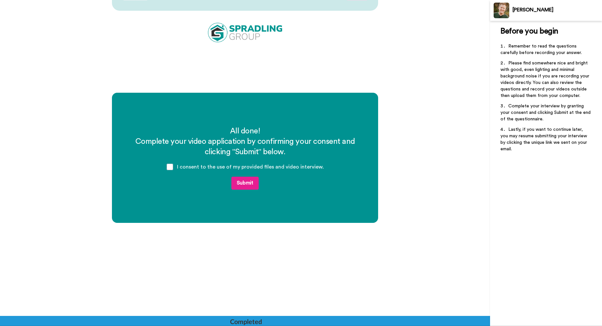
click at [234, 183] on button "Submit" at bounding box center [244, 183] width 27 height 13
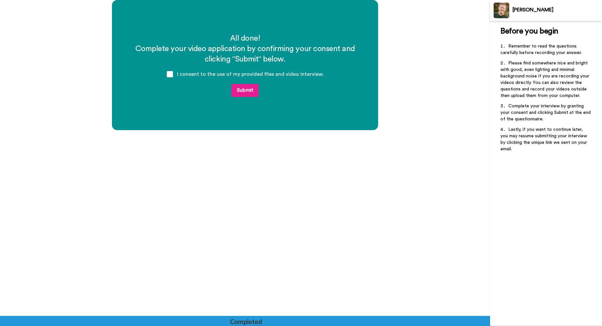
click at [239, 88] on button "Submit" at bounding box center [244, 90] width 27 height 13
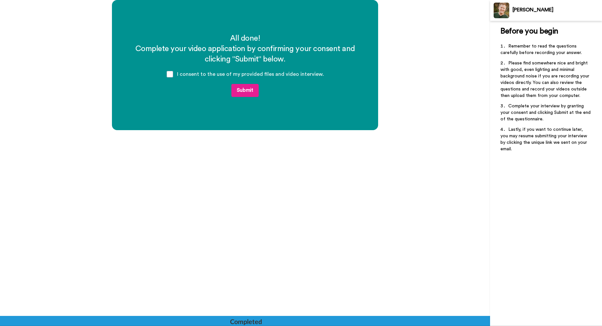
click at [239, 88] on button "Submit" at bounding box center [244, 90] width 27 height 13
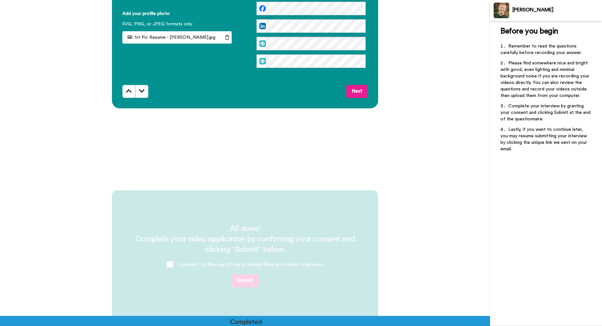
scroll to position [1835, 0]
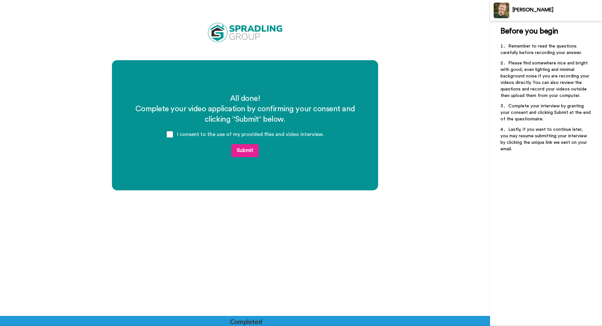
click at [241, 149] on button "Submit" at bounding box center [244, 150] width 27 height 13
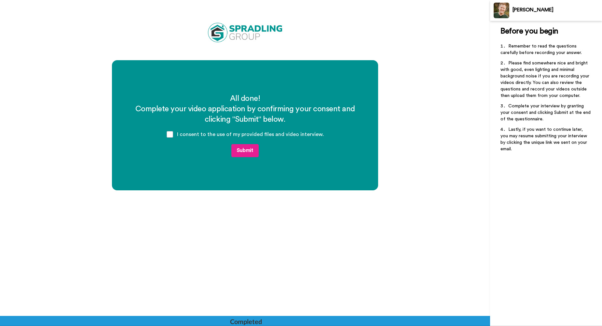
click at [241, 149] on button "Submit" at bounding box center [244, 150] width 27 height 13
click at [250, 158] on div "All done! Complete your video application by confirming your consent and clicki…" at bounding box center [245, 125] width 266 height 130
click at [249, 157] on button "Submit" at bounding box center [244, 150] width 27 height 13
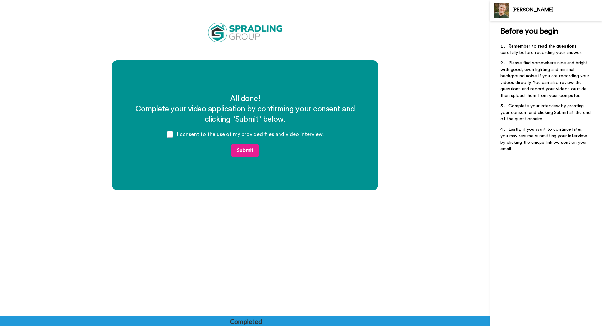
click at [249, 157] on button "Submit" at bounding box center [244, 150] width 27 height 13
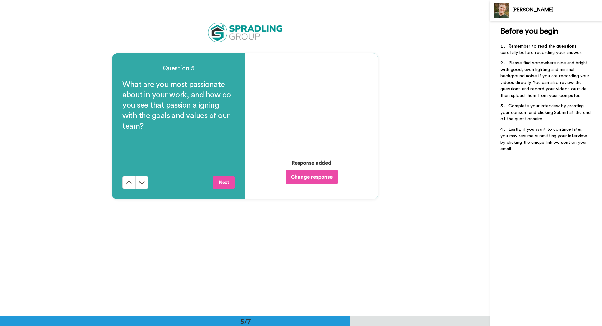
scroll to position [1249, 0]
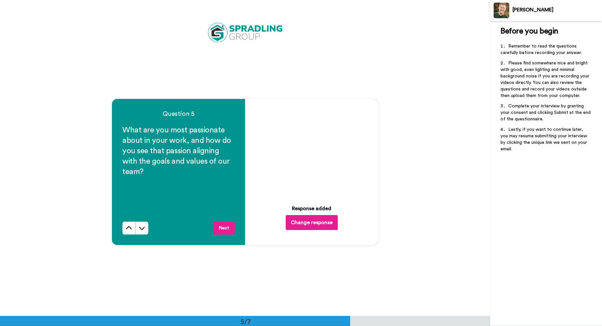
click at [224, 230] on button "Next" at bounding box center [223, 228] width 21 height 13
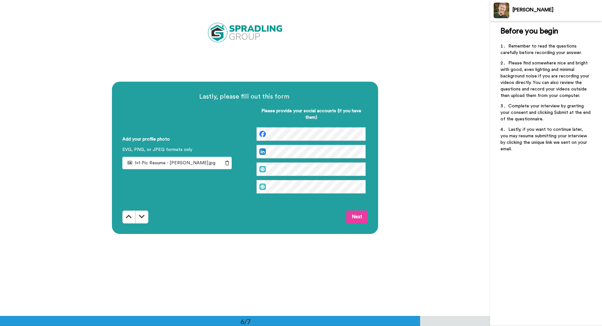
scroll to position [1579, 0]
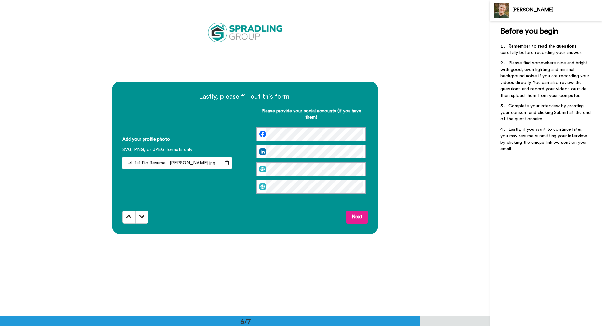
click at [320, 180] on div at bounding box center [310, 187] width 109 height 14
click at [364, 223] on button "Next" at bounding box center [356, 216] width 21 height 13
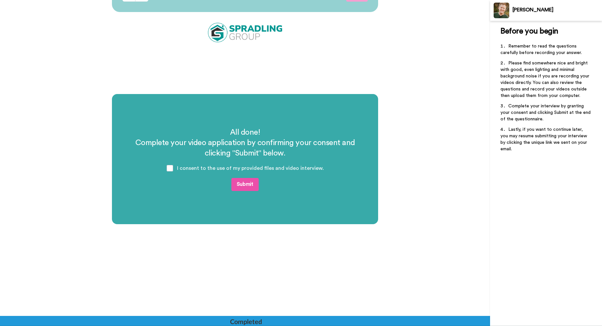
scroll to position [1803, 0]
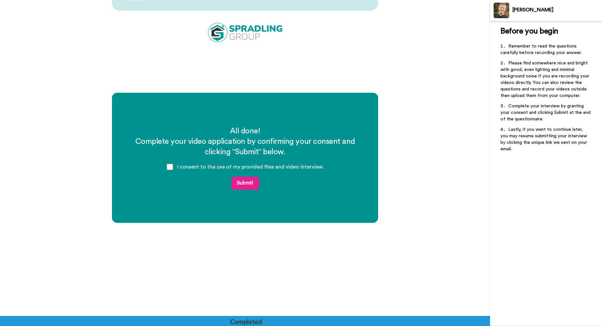
click at [172, 168] on span at bounding box center [170, 167] width 7 height 7
click at [242, 181] on button "Submit" at bounding box center [244, 183] width 27 height 13
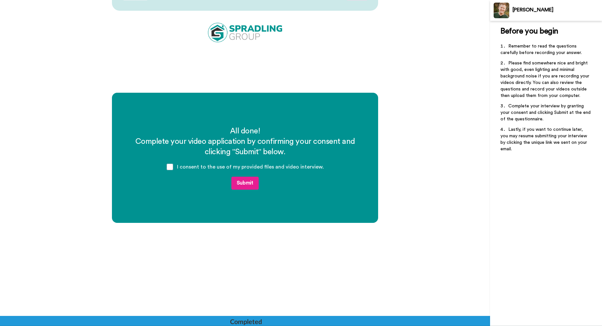
click at [242, 181] on button "Submit" at bounding box center [244, 183] width 27 height 13
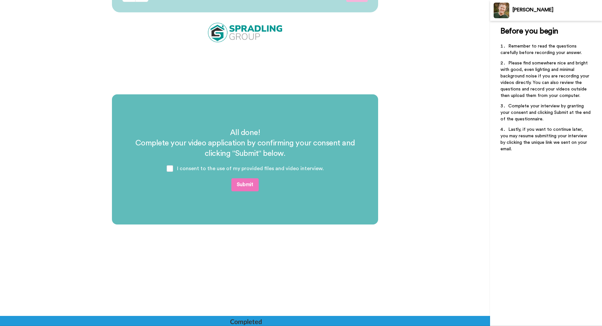
scroll to position [1803, 0]
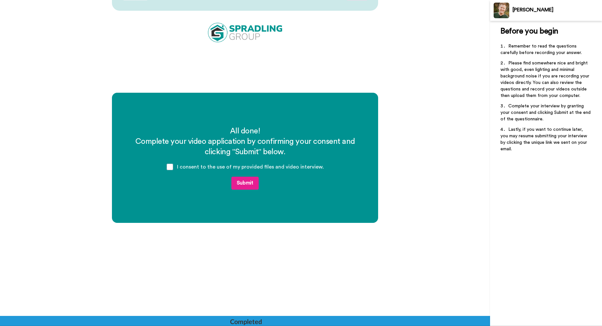
click at [241, 184] on button "Submit" at bounding box center [244, 183] width 27 height 13
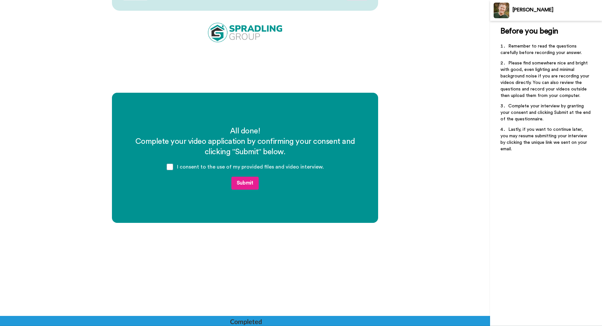
click at [241, 184] on button "Submit" at bounding box center [244, 183] width 27 height 13
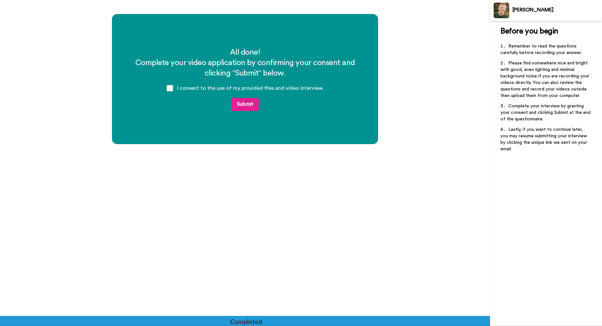
scroll to position [1895, 0]
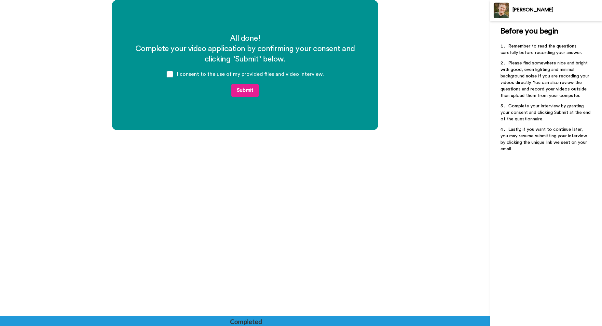
click at [241, 91] on button "Submit" at bounding box center [244, 90] width 27 height 13
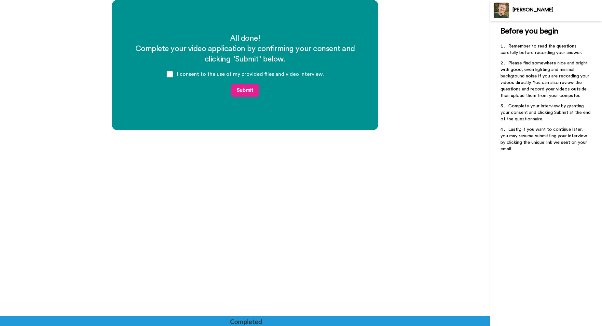
click at [241, 91] on button "Submit" at bounding box center [244, 90] width 27 height 13
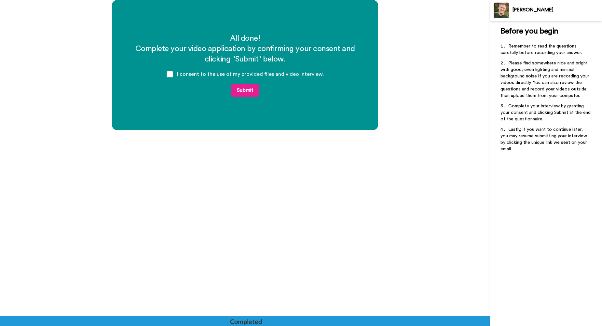
click at [241, 90] on button "Submit" at bounding box center [244, 90] width 27 height 13
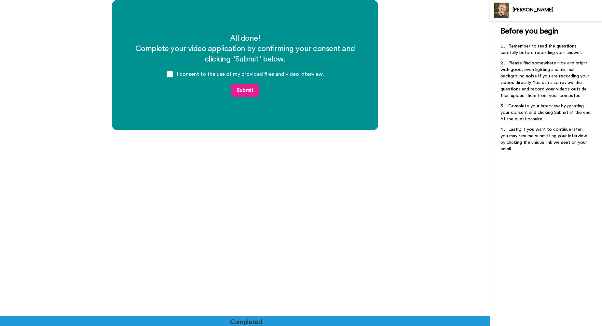
click at [252, 93] on button "Submit" at bounding box center [244, 90] width 27 height 13
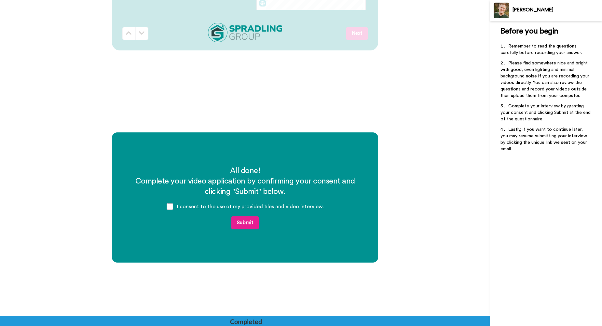
scroll to position [1895, 0]
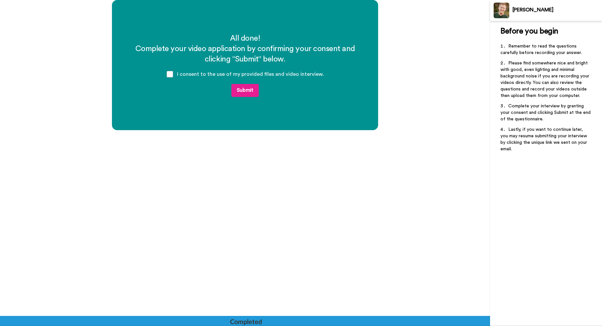
click at [249, 87] on button "Submit" at bounding box center [244, 90] width 27 height 13
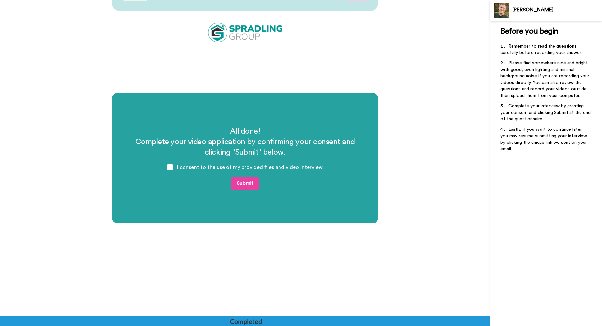
scroll to position [1803, 0]
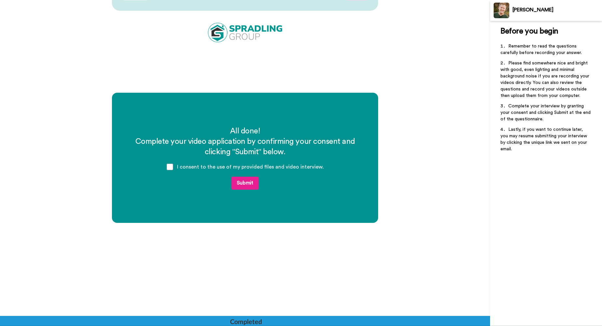
click at [244, 177] on button "Submit" at bounding box center [244, 183] width 27 height 13
click at [244, 185] on button "Submit" at bounding box center [244, 183] width 27 height 13
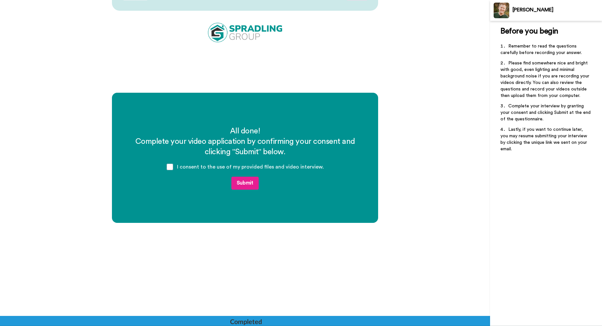
click at [244, 185] on button "Submit" at bounding box center [244, 183] width 27 height 13
click at [238, 183] on button "Submit" at bounding box center [244, 183] width 27 height 13
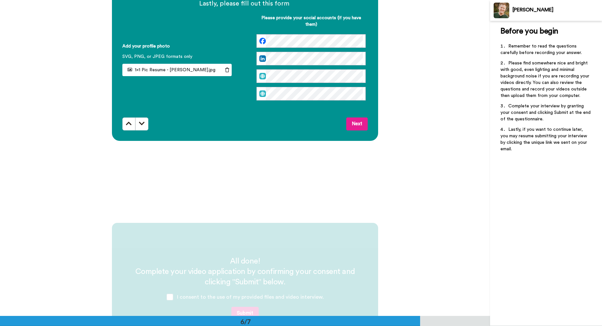
scroll to position [1803, 0]
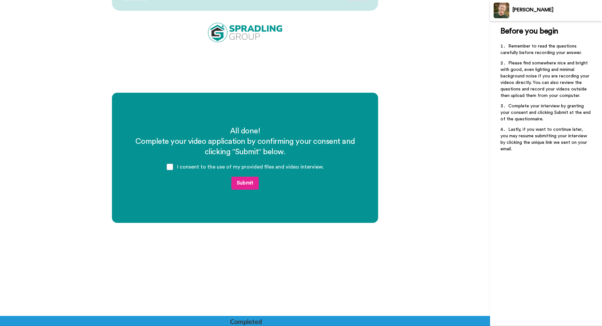
click at [241, 178] on button "Submit" at bounding box center [244, 183] width 27 height 13
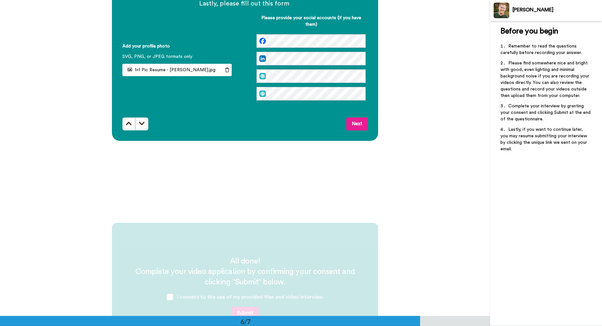
click at [350, 124] on button "Next" at bounding box center [356, 123] width 21 height 13
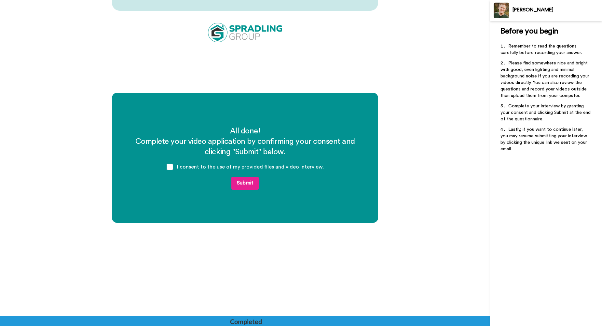
click at [240, 181] on button "Submit" at bounding box center [244, 183] width 27 height 13
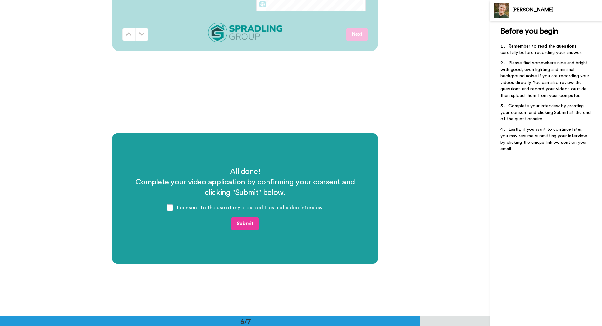
scroll to position [1672, 0]
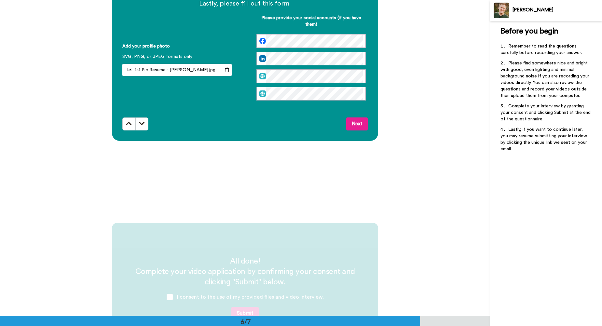
click at [379, 182] on div "Lastly, please fill out this form Add your profile photo SVG, PNG, or JPEG form…" at bounding box center [245, 65] width 490 height 316
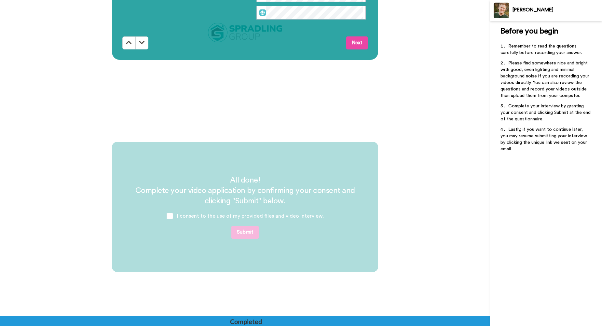
scroll to position [1854, 0]
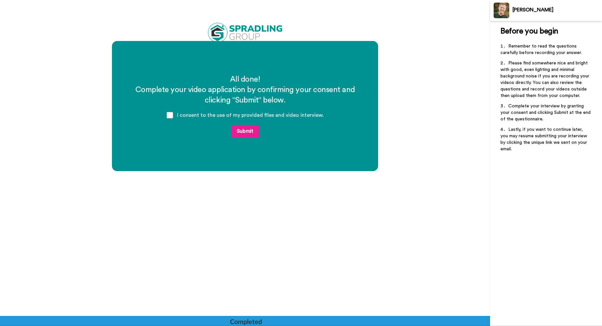
click at [250, 130] on button "Submit" at bounding box center [244, 131] width 27 height 13
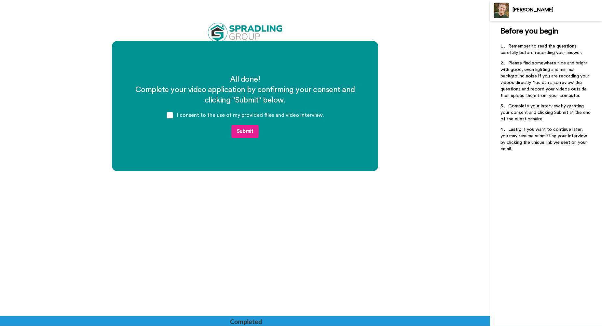
click at [250, 130] on button "Submit" at bounding box center [244, 131] width 27 height 13
click at [250, 129] on button "Submit" at bounding box center [244, 131] width 27 height 13
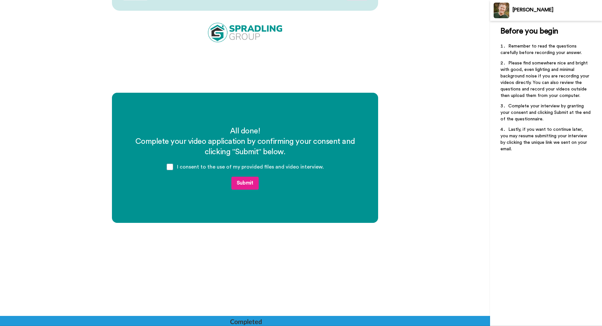
click at [245, 182] on button "Submit" at bounding box center [244, 183] width 27 height 13
click at [426, 223] on div "All done! Complete your video application by confirming your consent and clicki…" at bounding box center [245, 251] width 490 height 316
click at [476, 186] on div "All done! Complete your video application by confirming your consent and clicki…" at bounding box center [245, 251] width 490 height 316
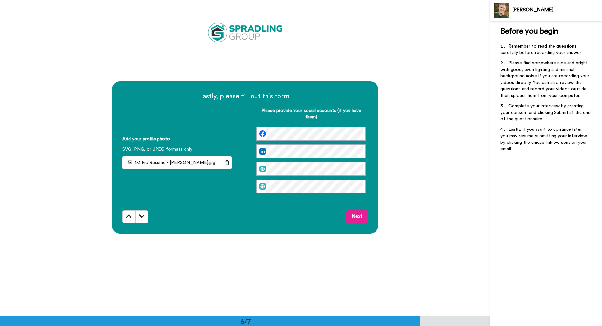
scroll to position [1579, 0]
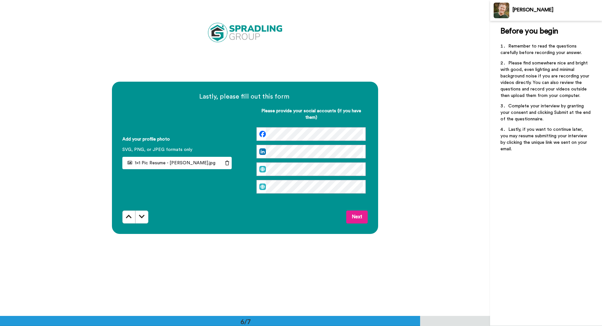
click at [433, 223] on div "Lastly, please fill out this form Add your profile photo SVG, PNG, or JPEG form…" at bounding box center [245, 158] width 490 height 316
click at [359, 220] on button "Next" at bounding box center [356, 216] width 21 height 13
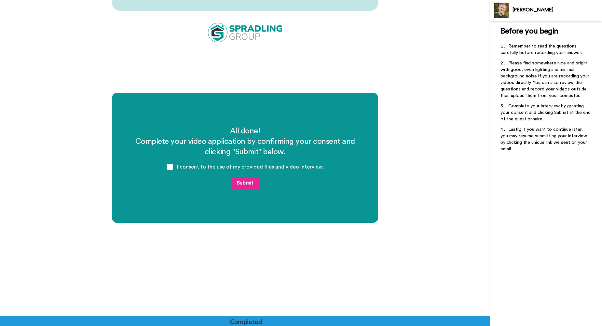
scroll to position [1803, 0]
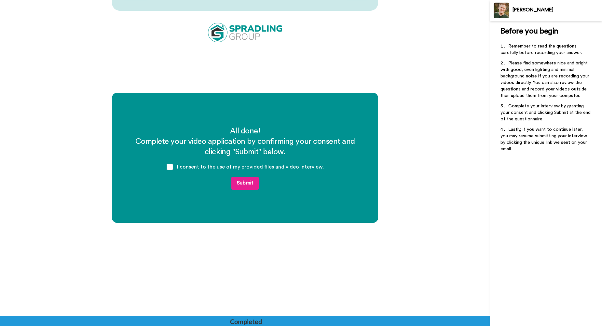
click at [244, 177] on button "Submit" at bounding box center [244, 183] width 27 height 13
click at [242, 186] on button "Submit" at bounding box center [244, 183] width 27 height 13
click at [242, 180] on button "Submit" at bounding box center [244, 183] width 27 height 13
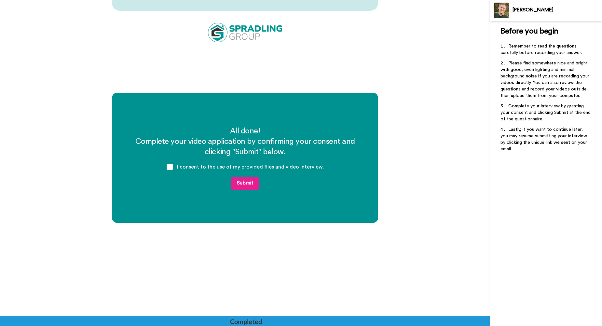
click at [242, 180] on button "Submit" at bounding box center [244, 183] width 27 height 13
click at [231, 177] on button "Submit" at bounding box center [244, 183] width 27 height 13
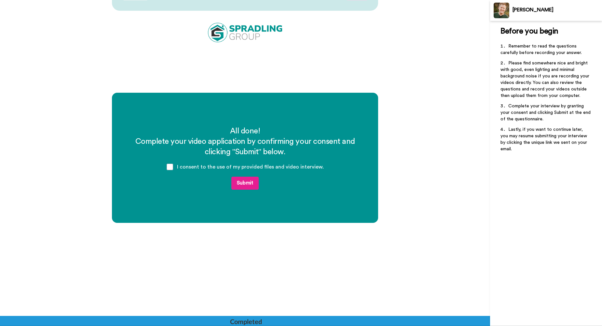
click at [231, 177] on button "Submit" at bounding box center [244, 183] width 27 height 13
click at [396, 189] on div "All done! Complete your video application by confirming your consent and clicki…" at bounding box center [245, 251] width 490 height 316
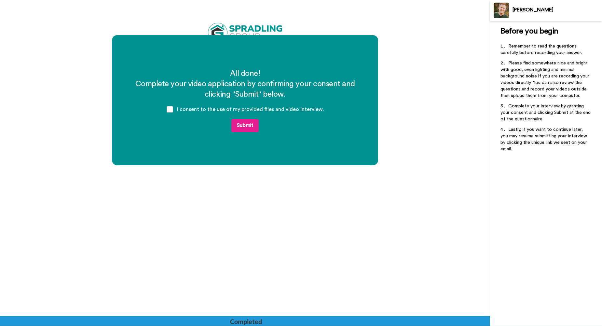
scroll to position [1895, 0]
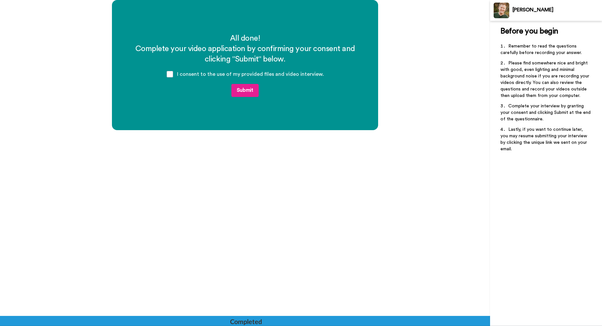
click at [250, 95] on button "Submit" at bounding box center [244, 90] width 27 height 13
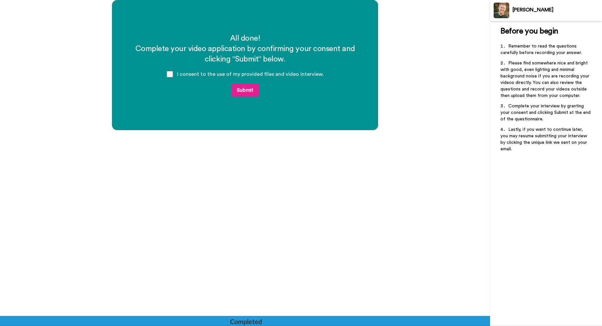
click at [170, 73] on span at bounding box center [170, 74] width 7 height 7
click at [239, 86] on button "Submit" at bounding box center [244, 90] width 27 height 13
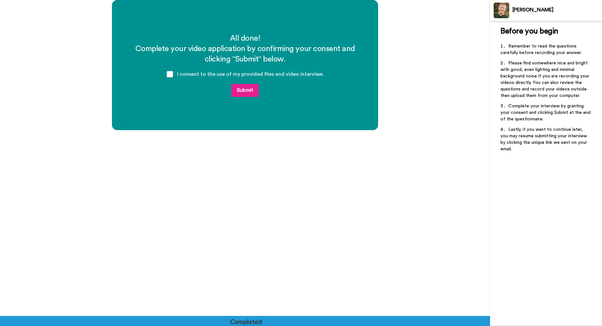
click at [239, 86] on button "Submit" at bounding box center [244, 90] width 27 height 13
click at [239, 87] on button "Submit" at bounding box center [244, 90] width 27 height 13
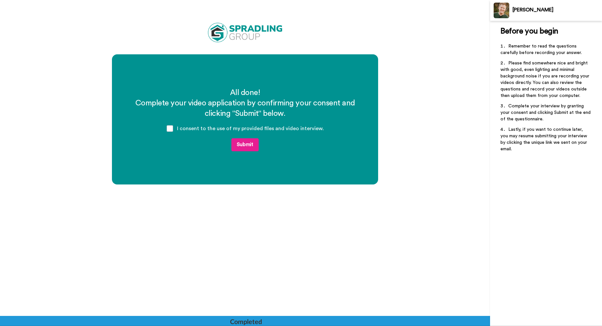
scroll to position [1765, 0]
